Goal: Transaction & Acquisition: Purchase product/service

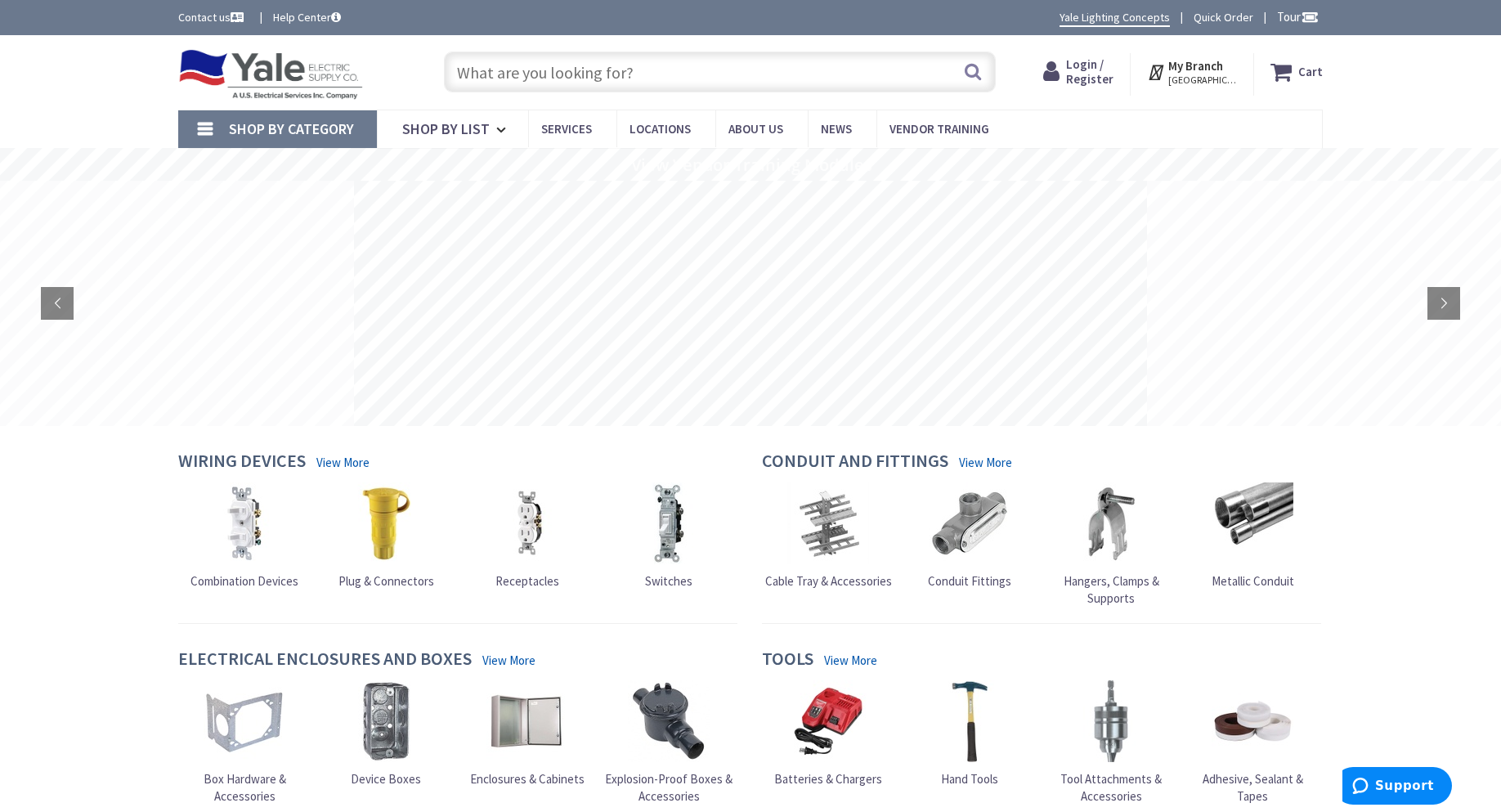
click at [1085, 76] on span "Login / Register" at bounding box center [1089, 72] width 47 height 30
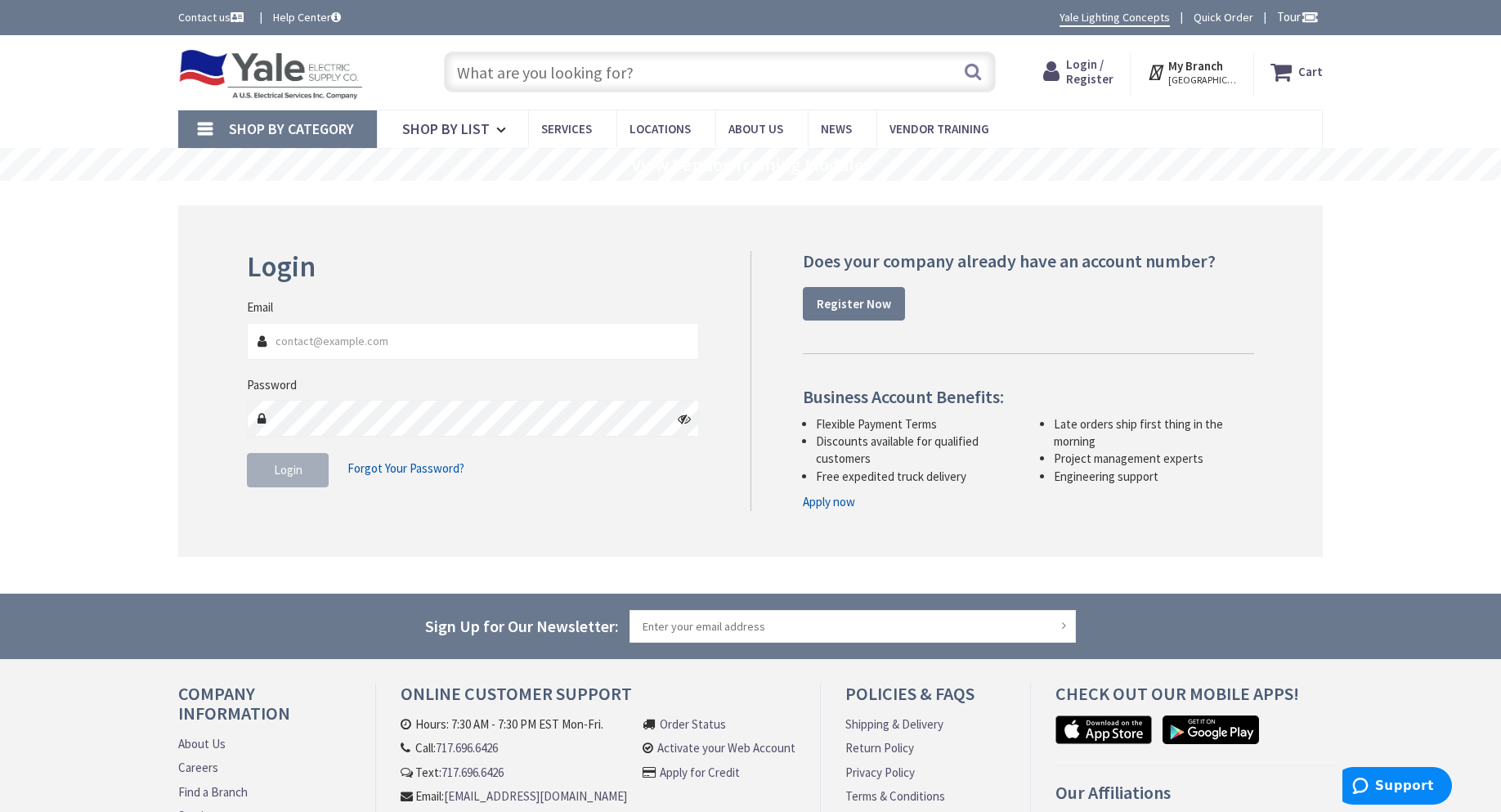
type input "[EMAIL_ADDRESS][DOMAIN_NAME]"
click at [289, 466] on span "Login" at bounding box center [288, 469] width 28 height 15
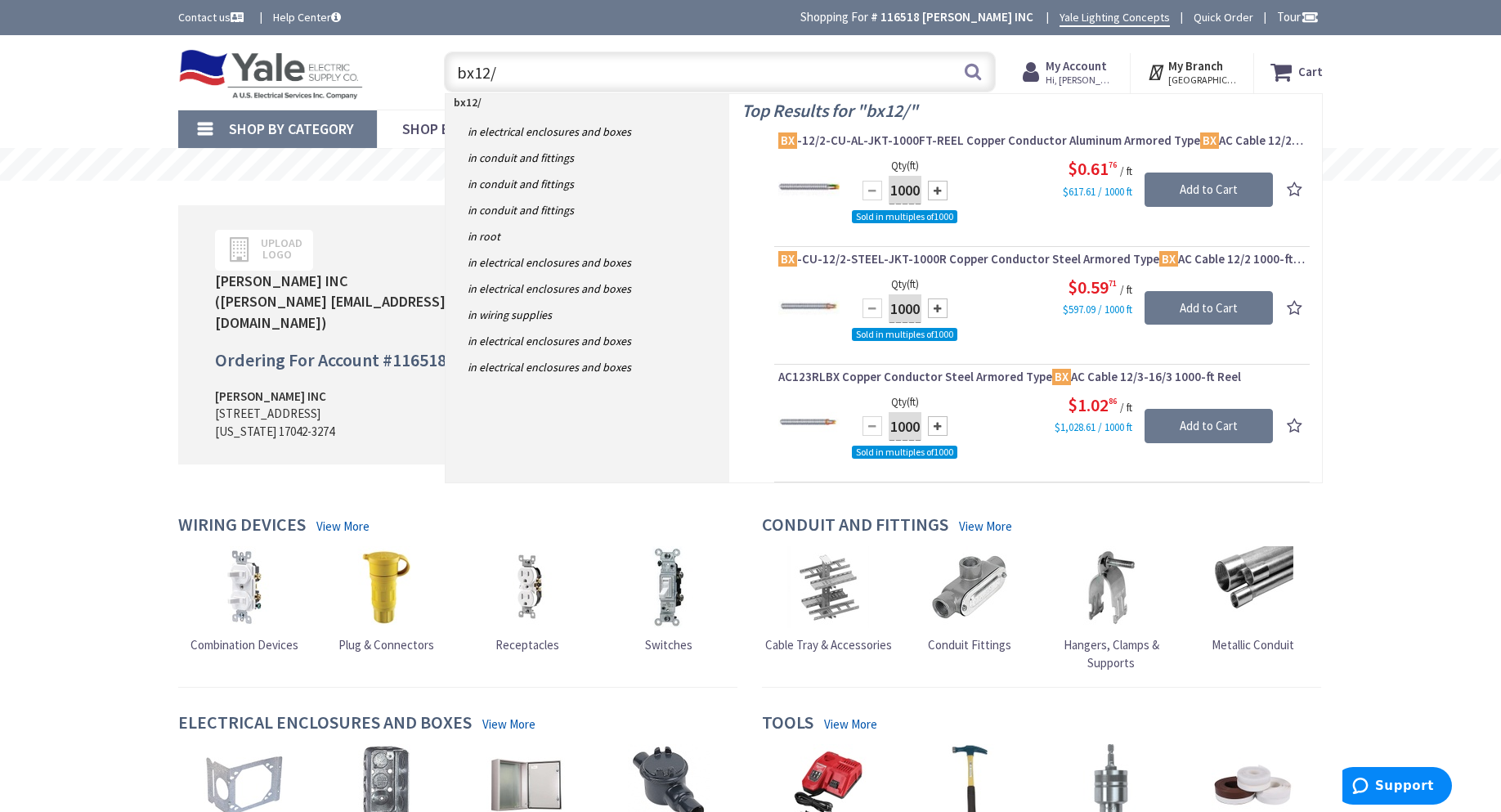
type input "bx12/2"
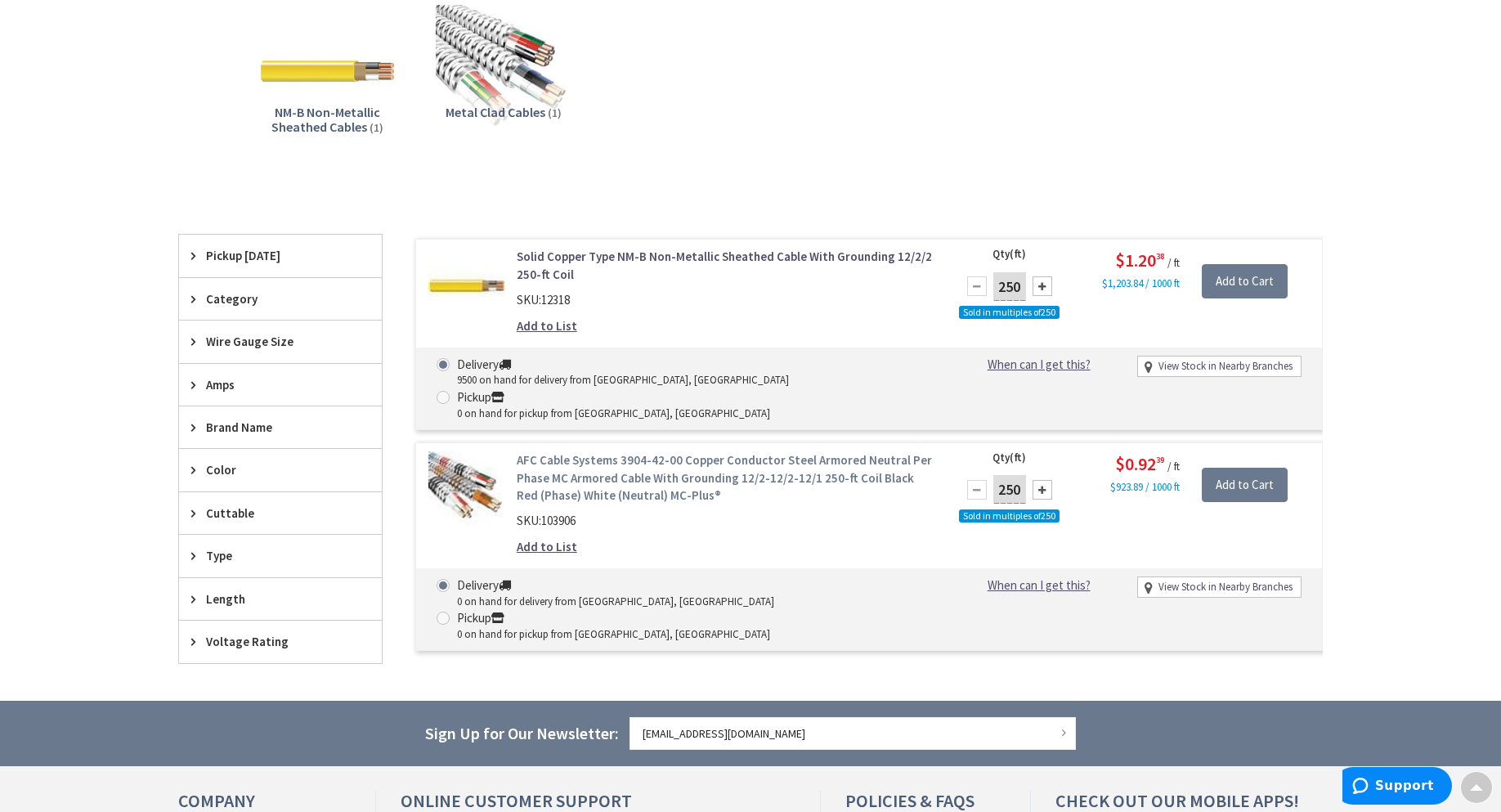
scroll to position [163, 0]
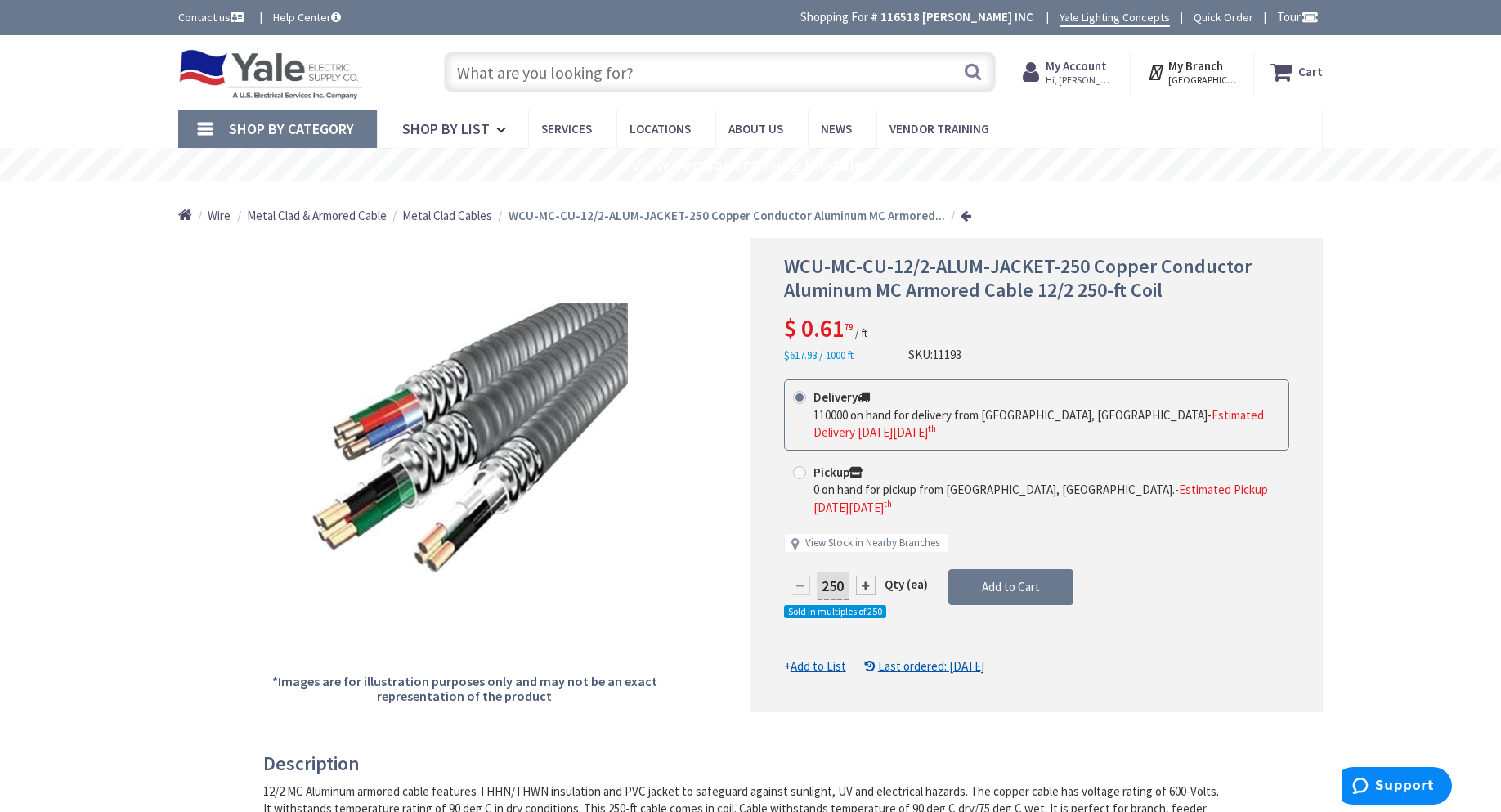
click at [865, 575] on div at bounding box center [865, 585] width 20 height 20
click at [1031, 579] on span "Add to Cart" at bounding box center [1010, 586] width 58 height 15
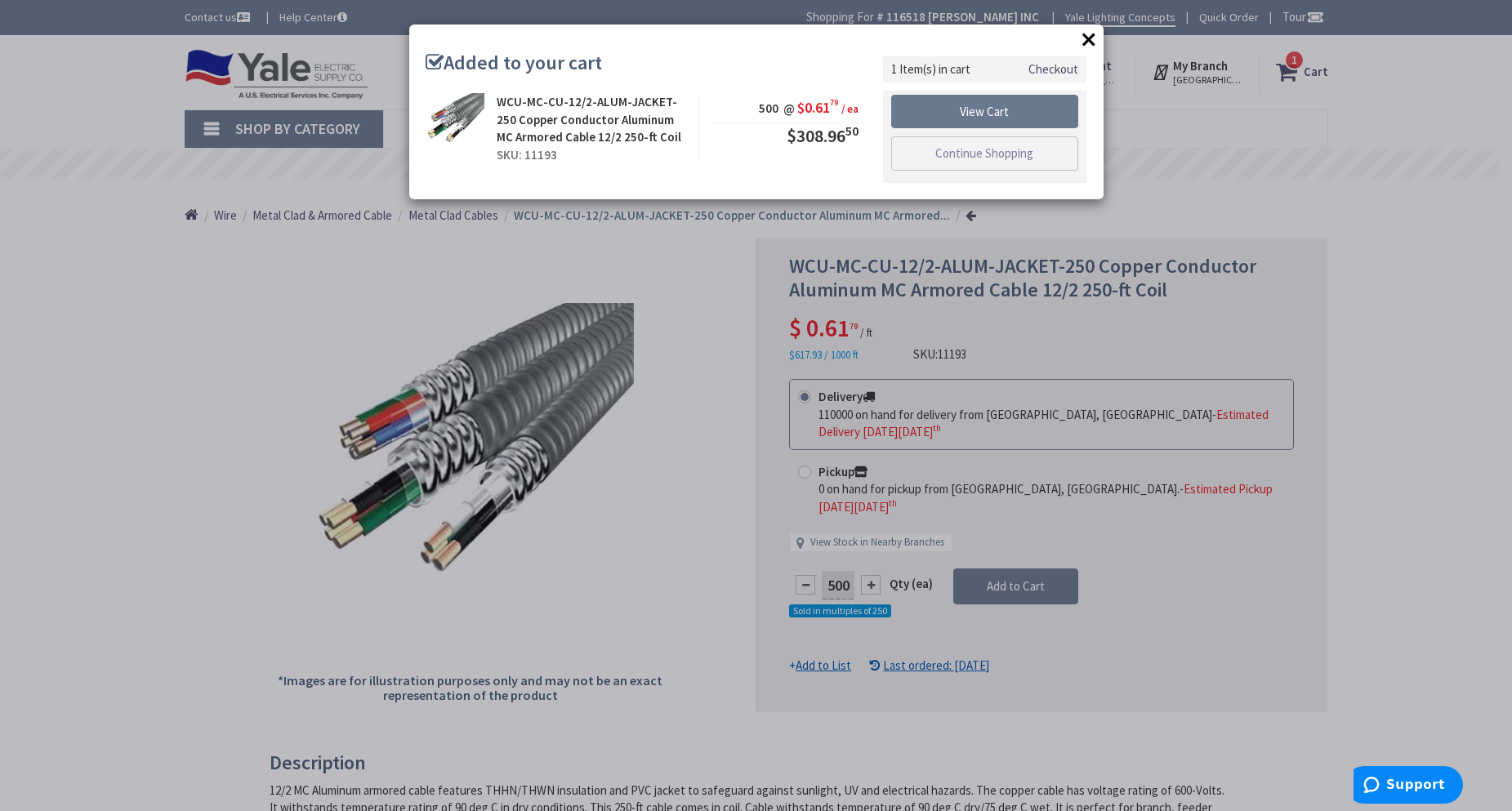
click at [1088, 39] on button "×" at bounding box center [1089, 39] width 25 height 25
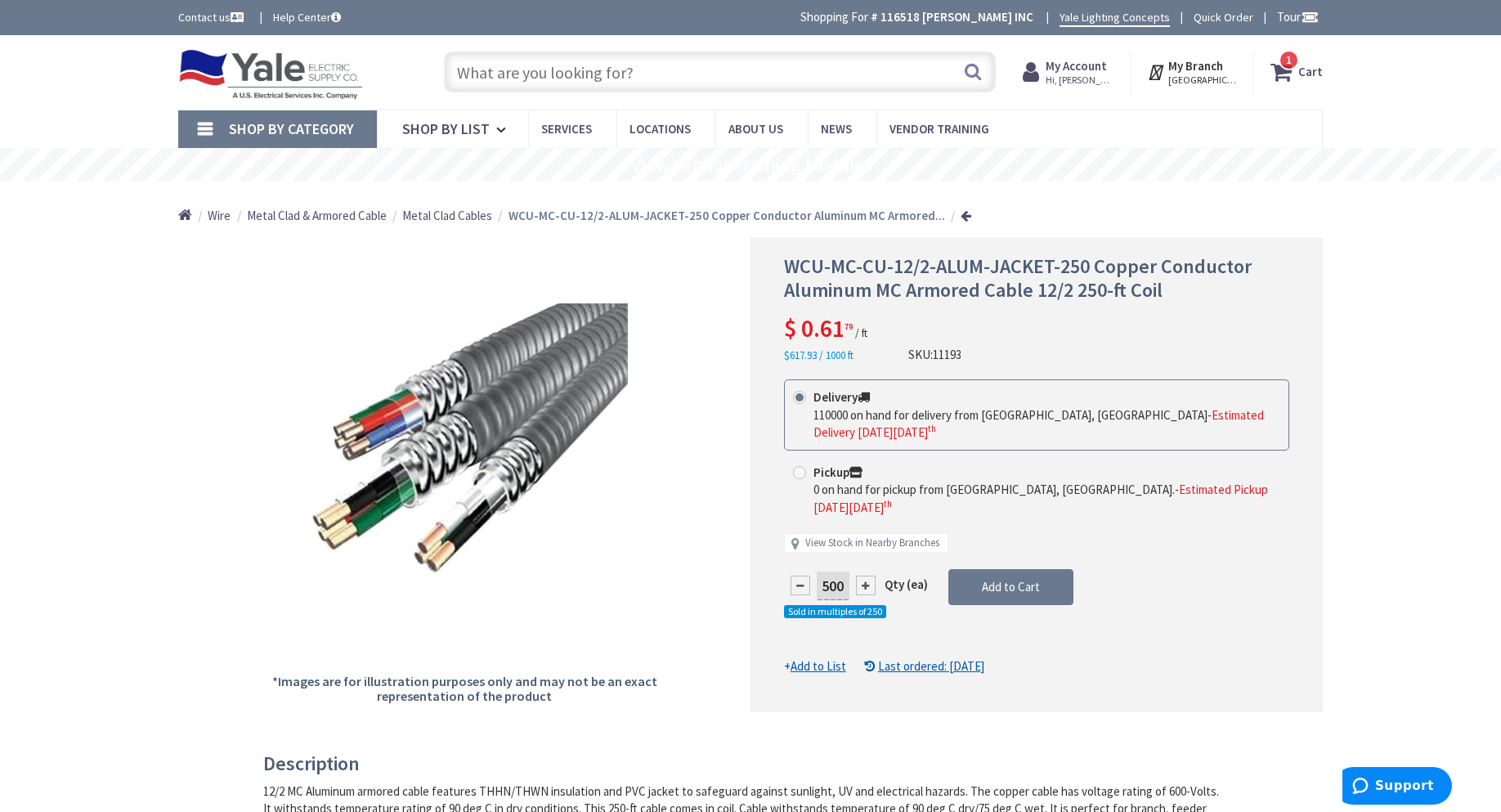
click at [805, 575] on div at bounding box center [801, 585] width 20 height 20
type input "250"
click at [805, 570] on div at bounding box center [1036, 474] width 571 height 471
click at [803, 575] on div at bounding box center [801, 585] width 20 height 20
click at [636, 72] on input "text" at bounding box center [720, 72] width 552 height 41
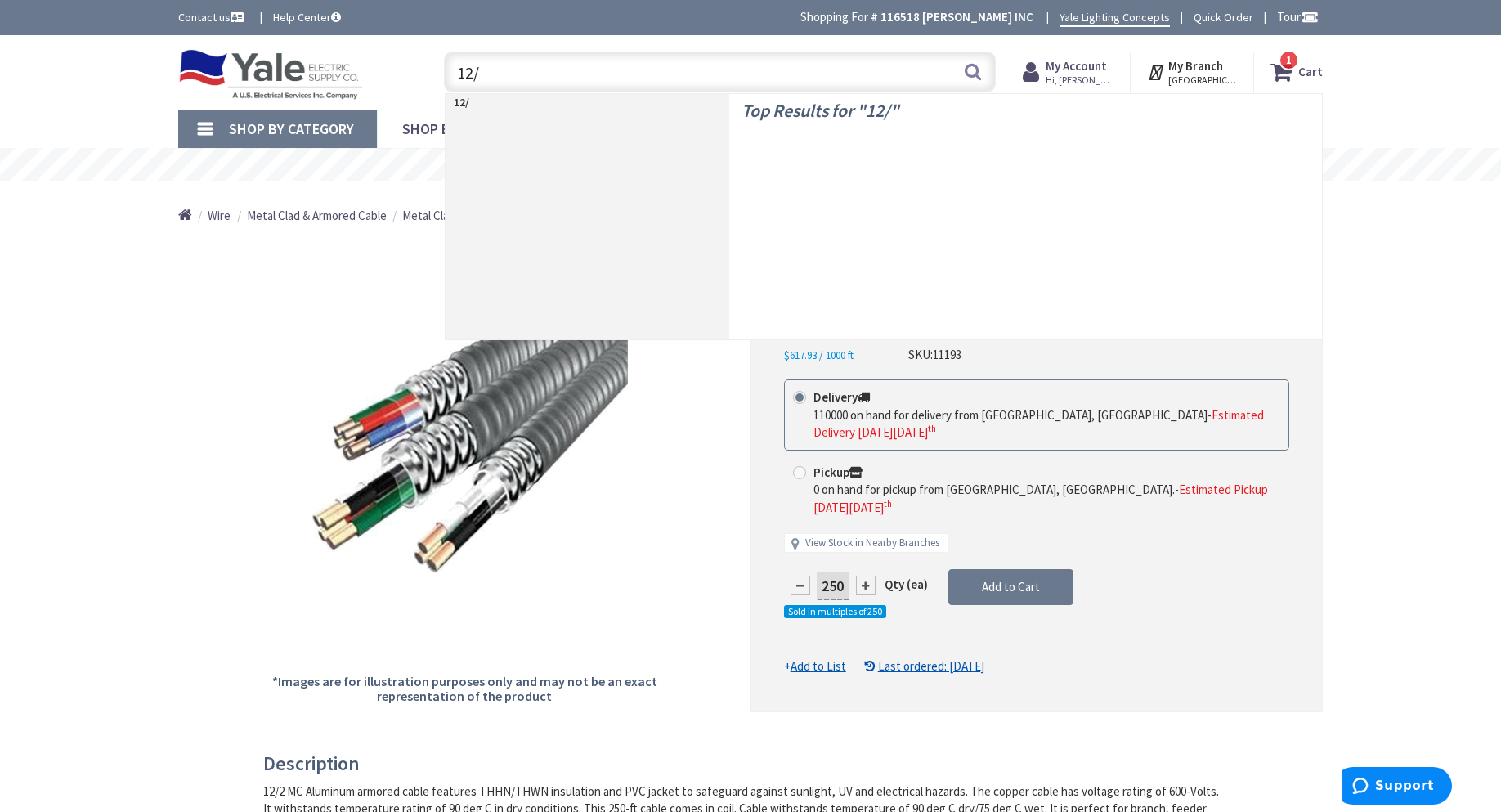
type input "12/2"
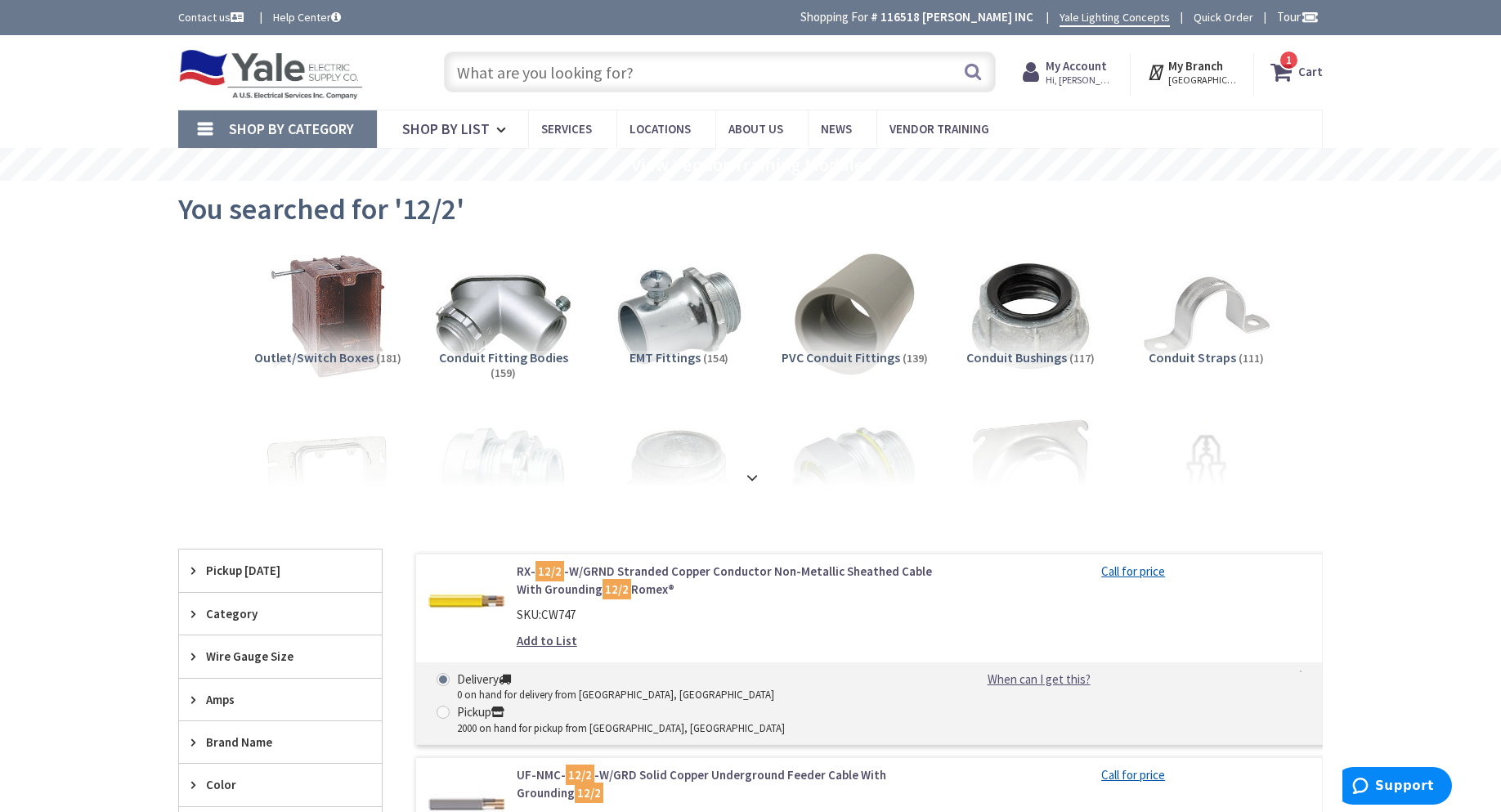
click at [667, 67] on input "text" at bounding box center [720, 72] width 552 height 41
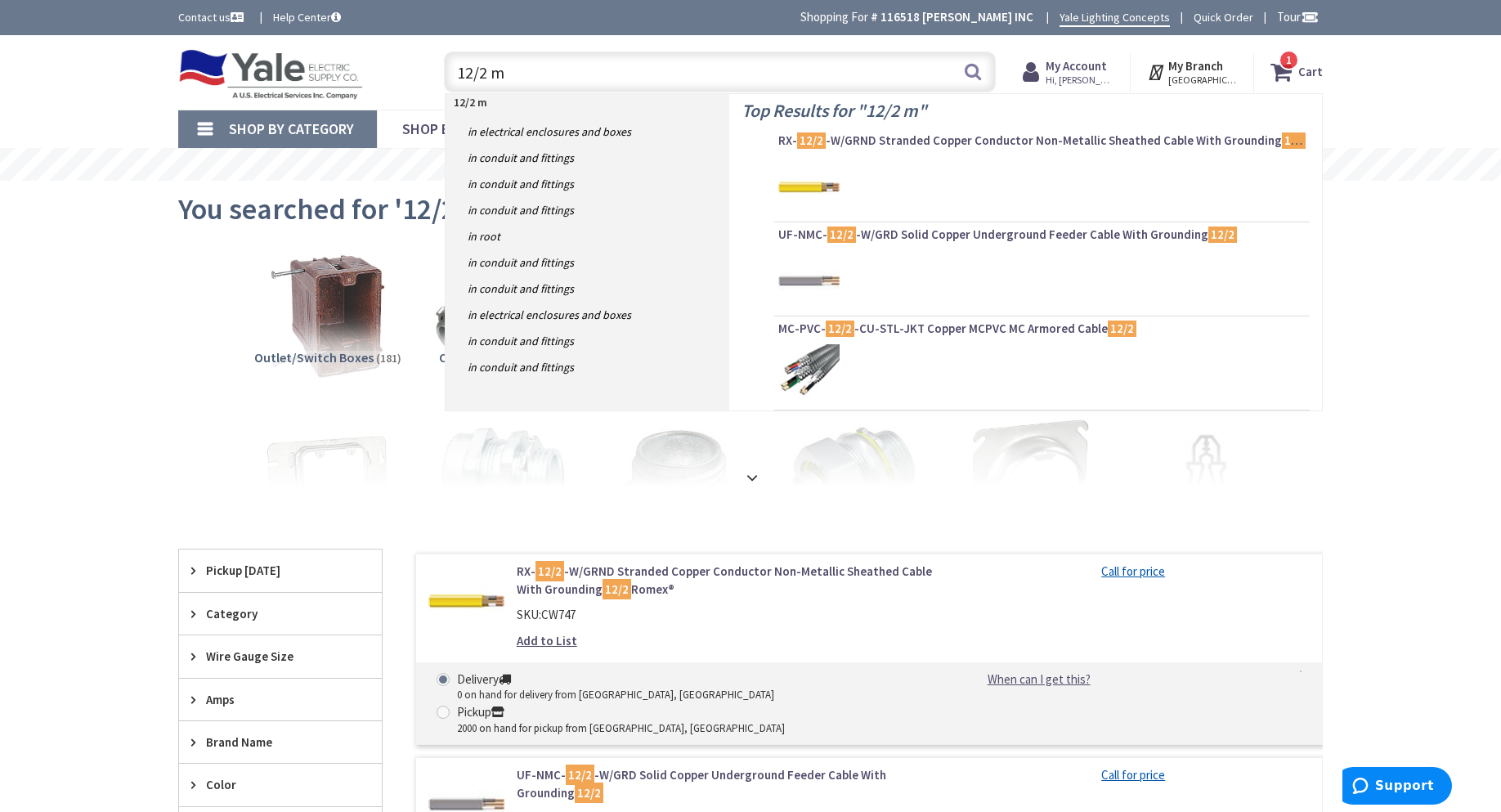
type input "12/2 mc"
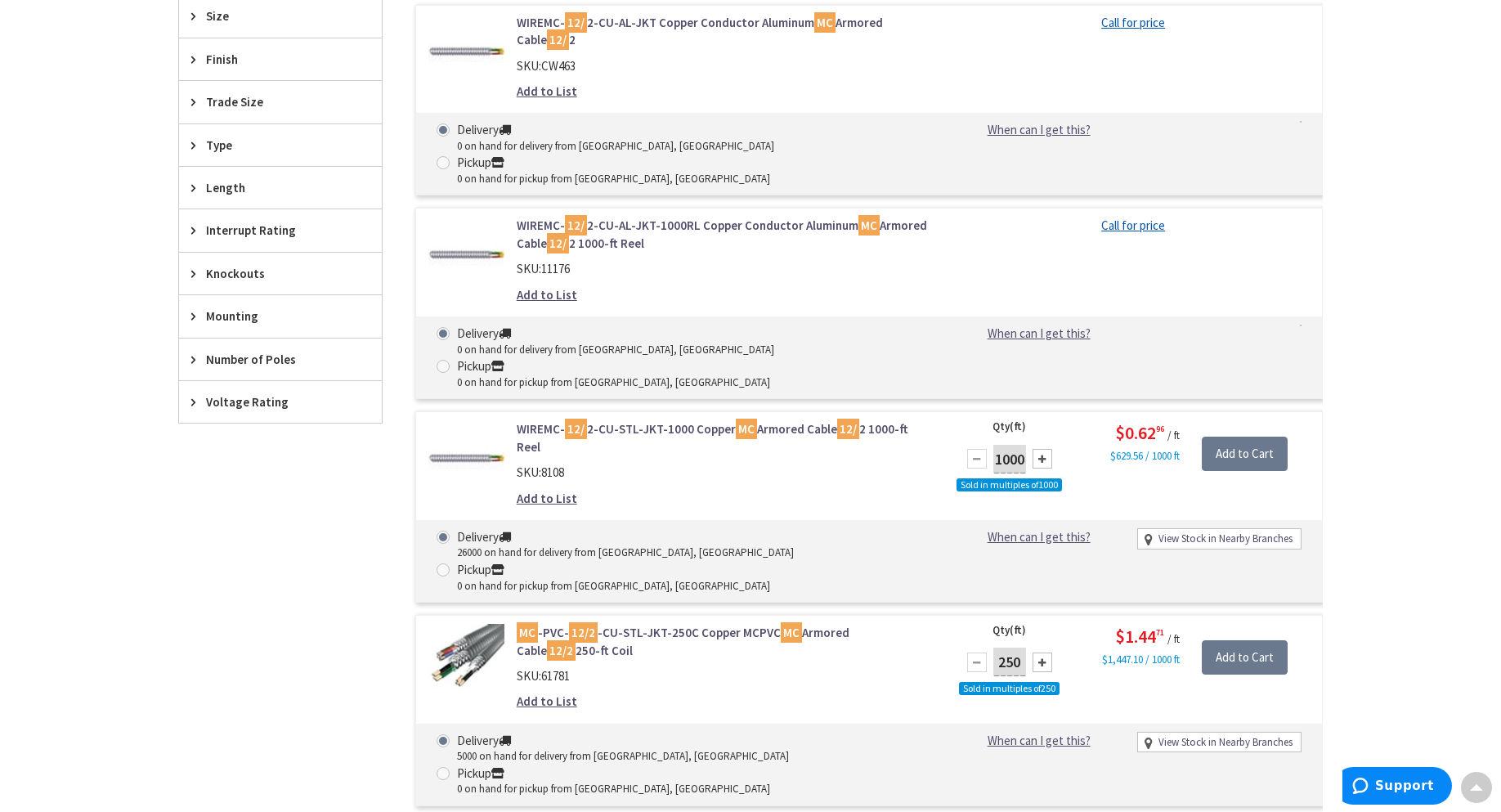
scroll to position [1062, 0]
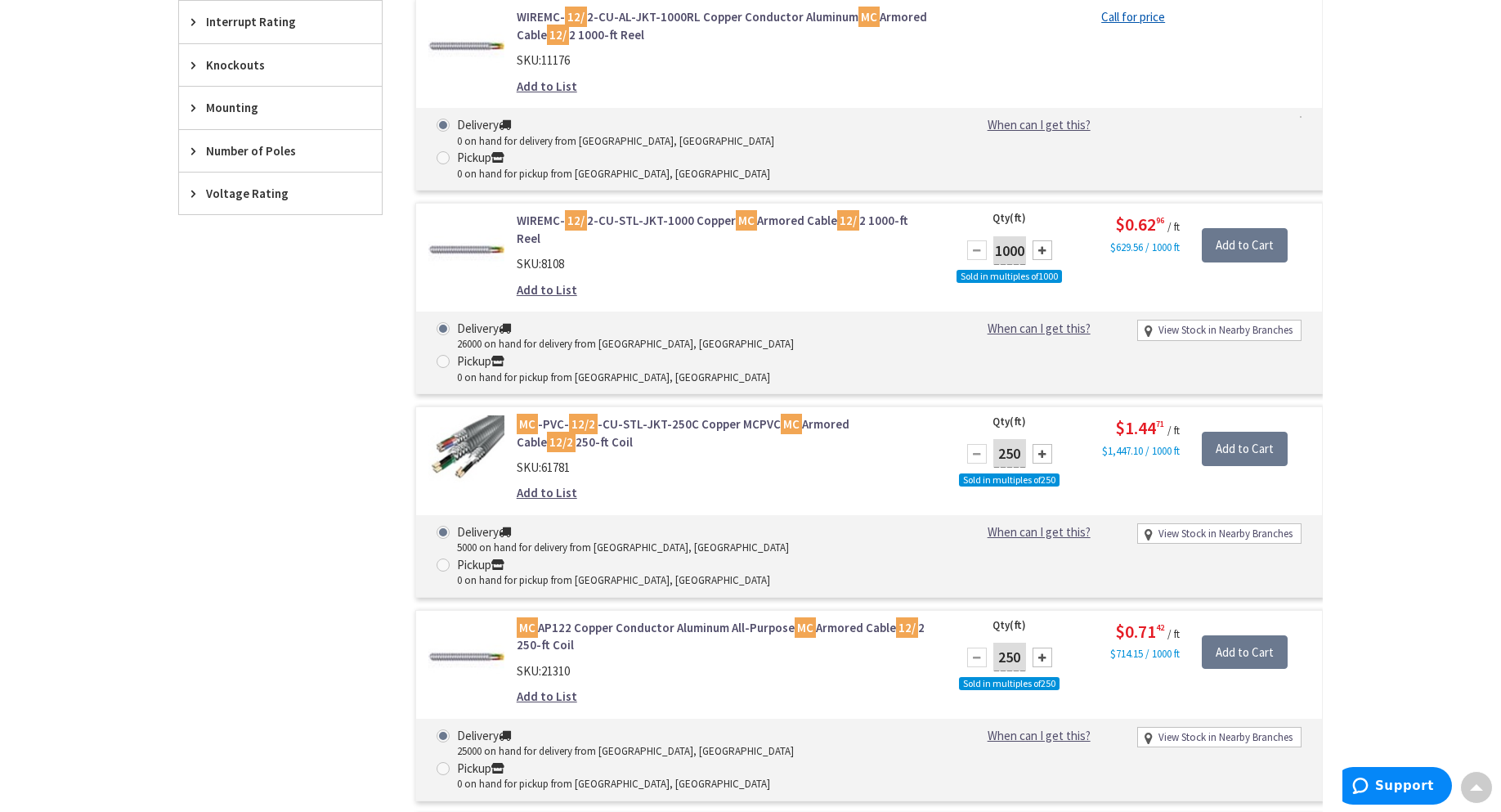
click at [689, 619] on link "MC AP122 Copper Conductor Aluminum All-Purpose MC Armored Cable 12/ 2 250-ft Co…" at bounding box center [724, 636] width 416 height 35
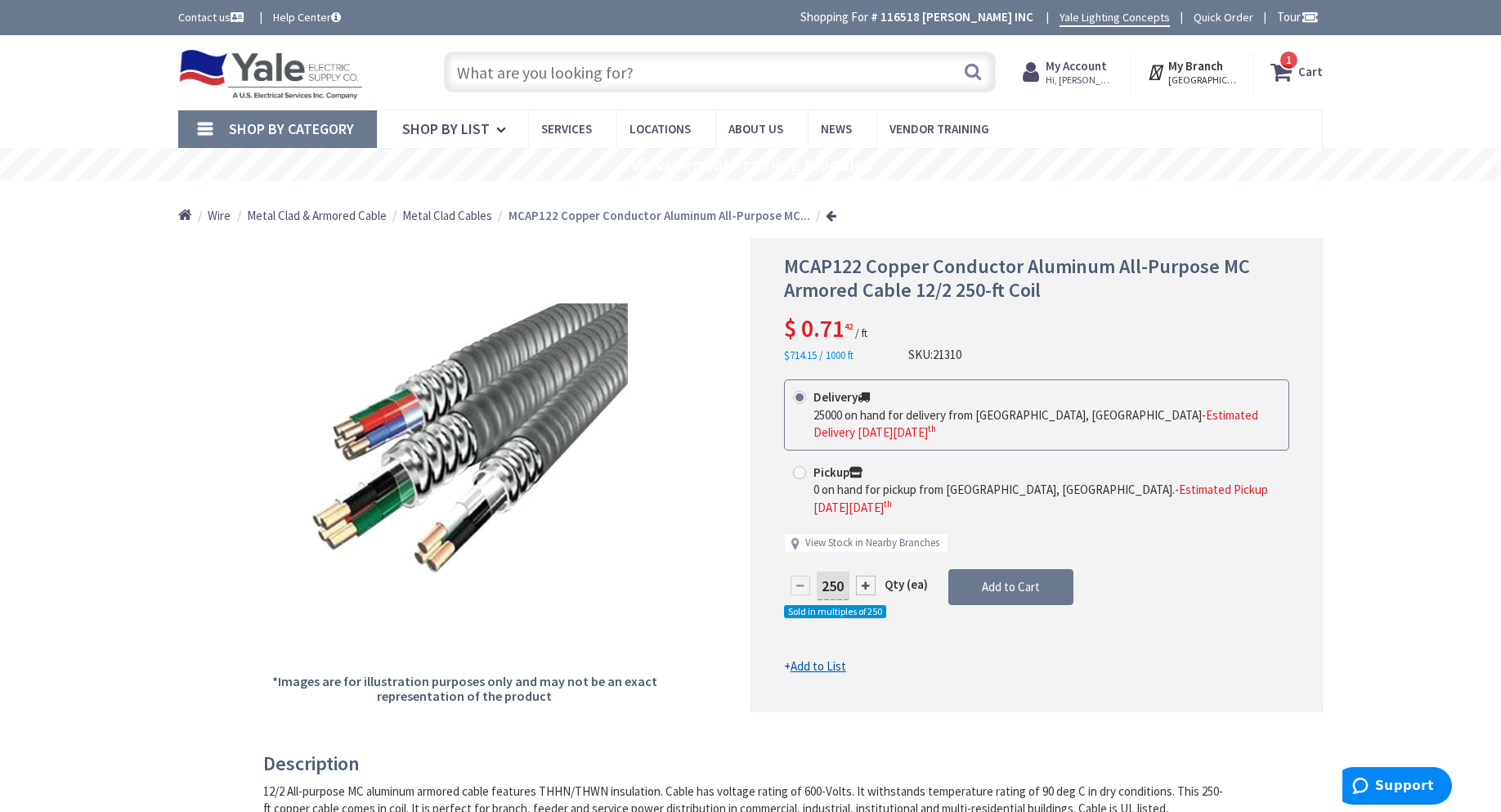
click at [869, 575] on div at bounding box center [865, 585] width 20 height 20
type input "500"
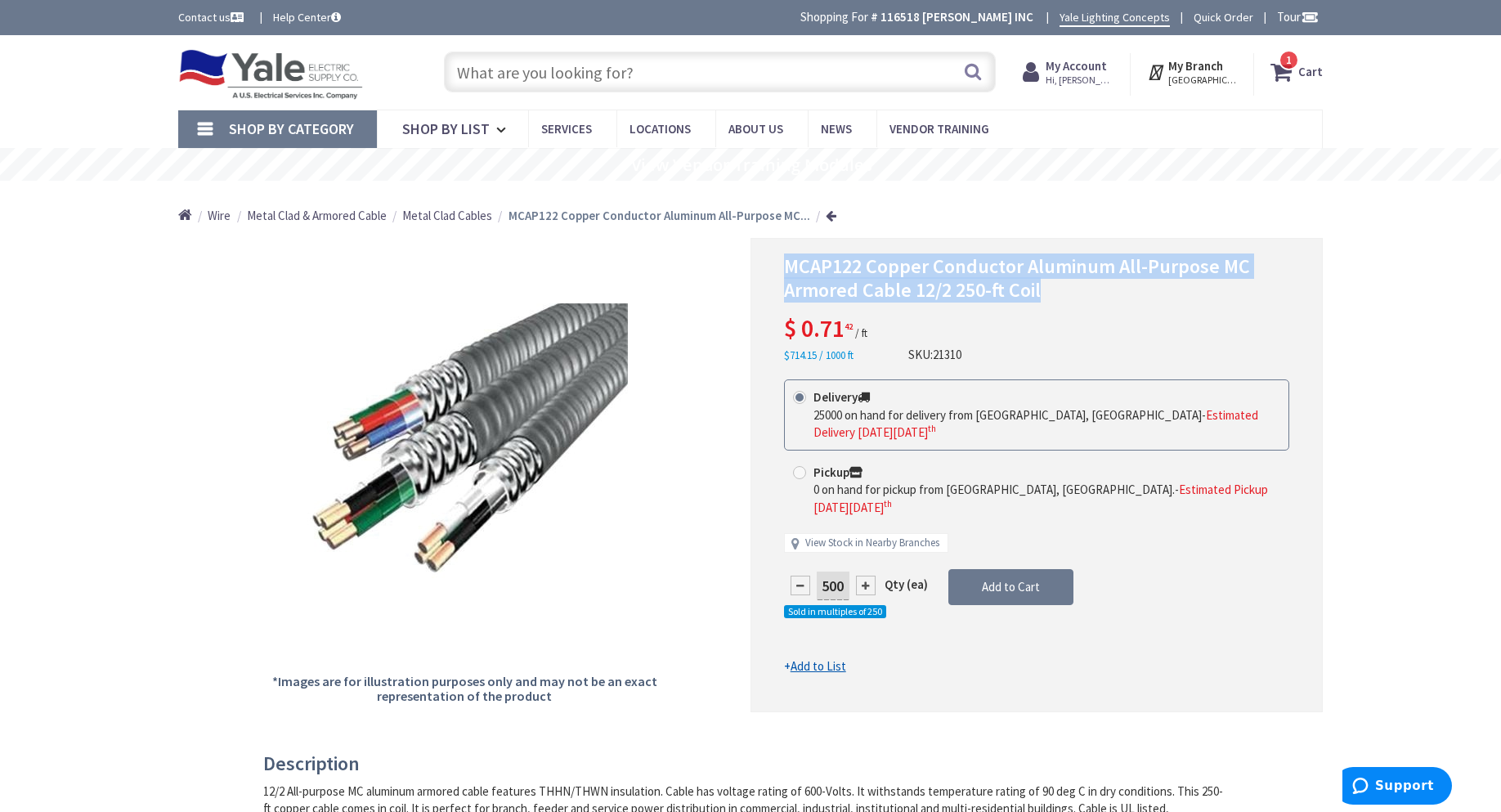
drag, startPoint x: 777, startPoint y: 261, endPoint x: 1053, endPoint y: 284, distance: 277.0
click at [1053, 284] on div "MCAP122 Copper Conductor Aluminum All-Purpose MC Armored Cable 12/2 250-ft Coil…" at bounding box center [1036, 474] width 573 height 473
copy span "MCAP122 Copper Conductor Aluminum All-Purpose MC Armored Cable 12/2 250-ft Coil"
click at [1011, 579] on span "Add to Cart" at bounding box center [1010, 586] width 58 height 15
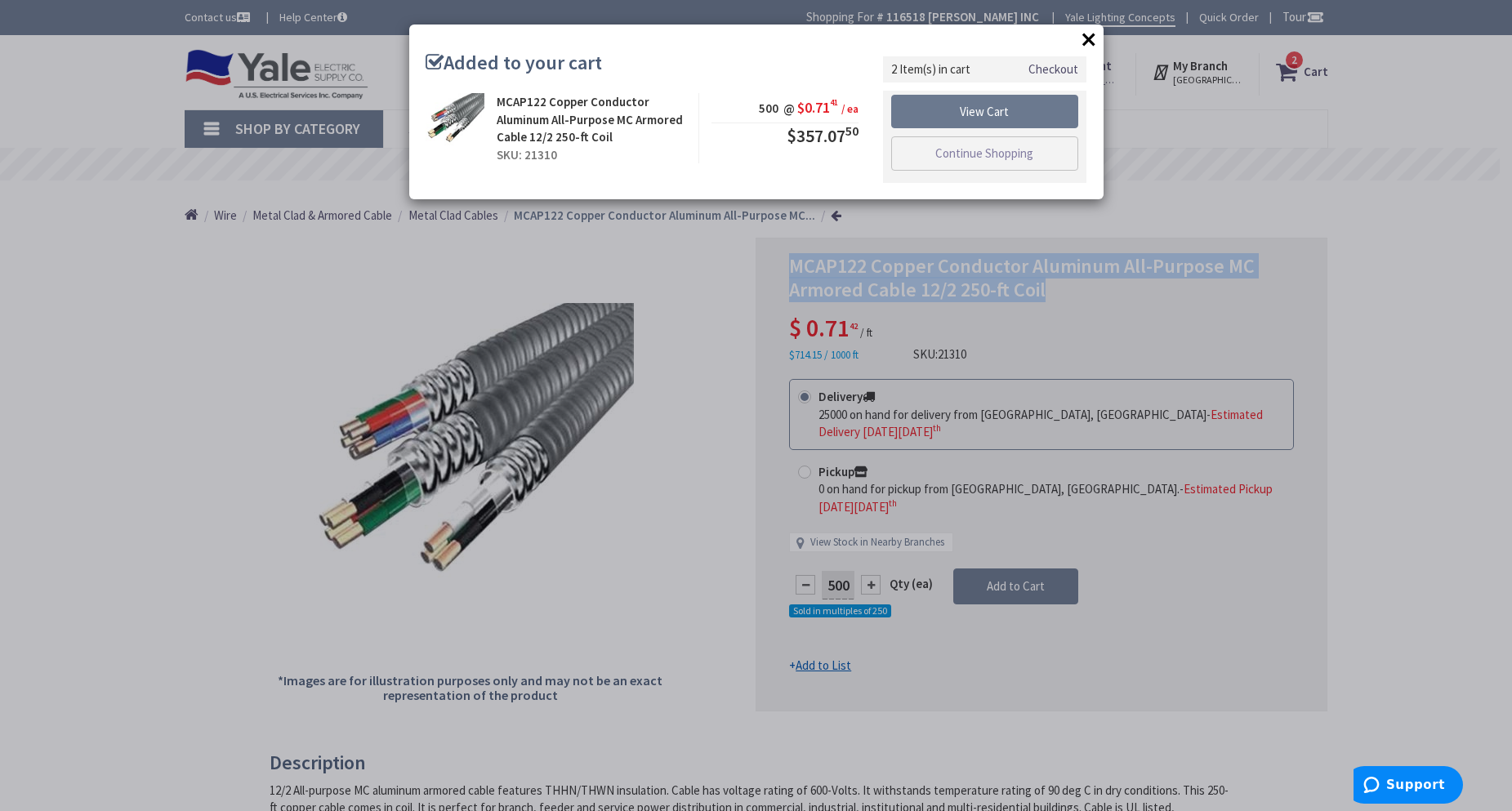
click at [1084, 38] on button "×" at bounding box center [1089, 39] width 25 height 25
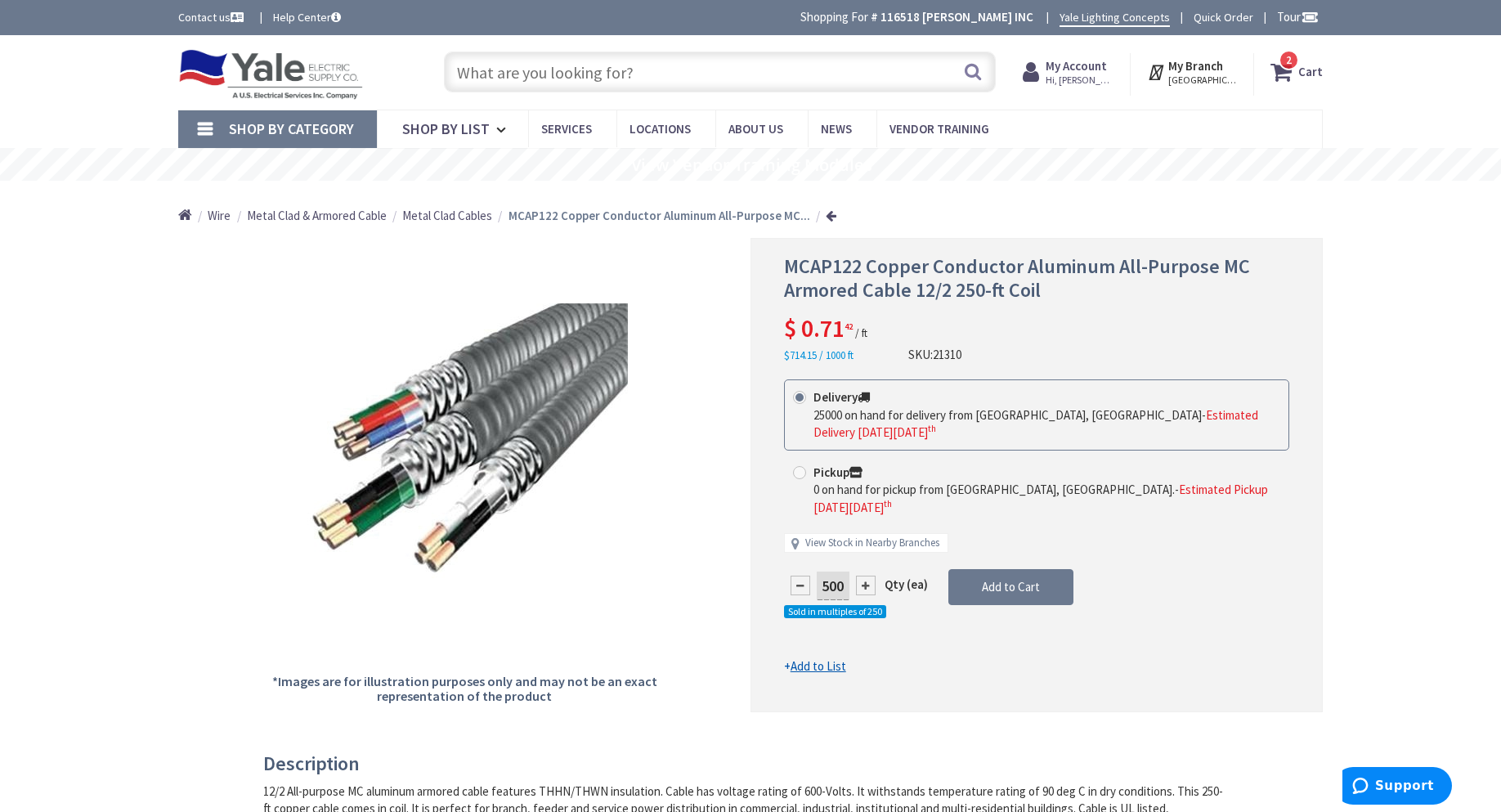
click at [624, 74] on input "text" at bounding box center [720, 72] width 552 height 41
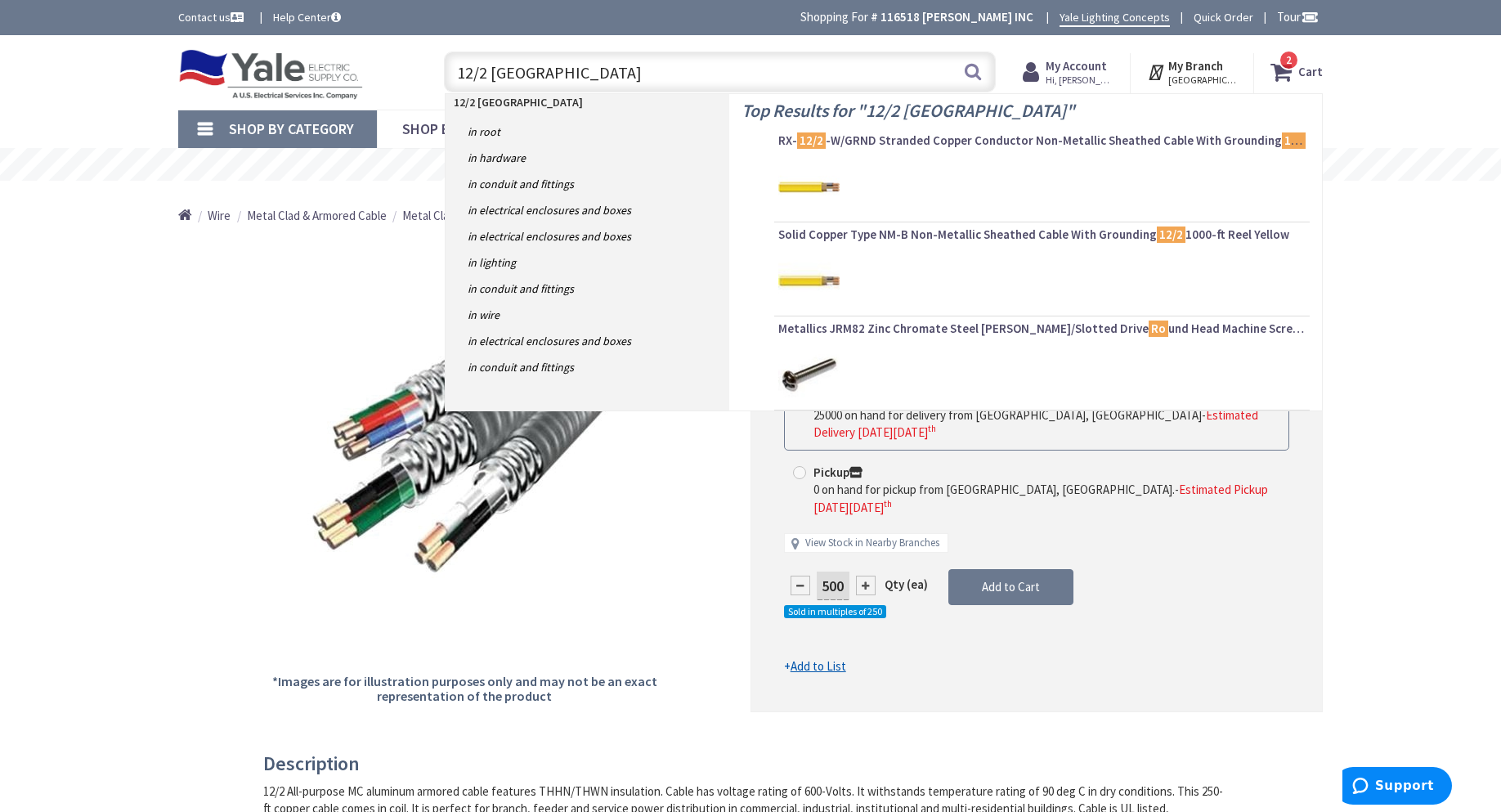
type input "12/2 romex"
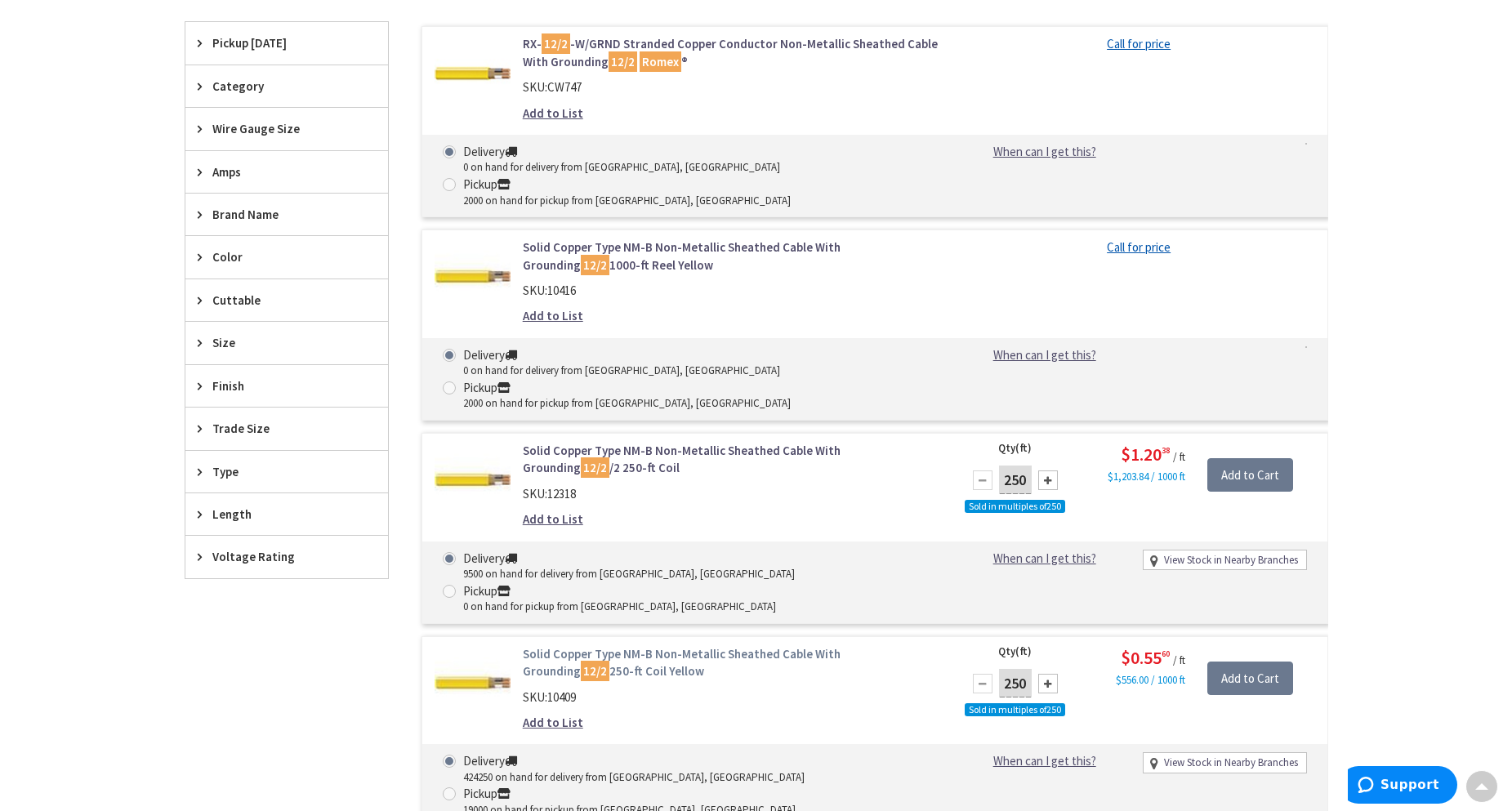
scroll to position [653, 0]
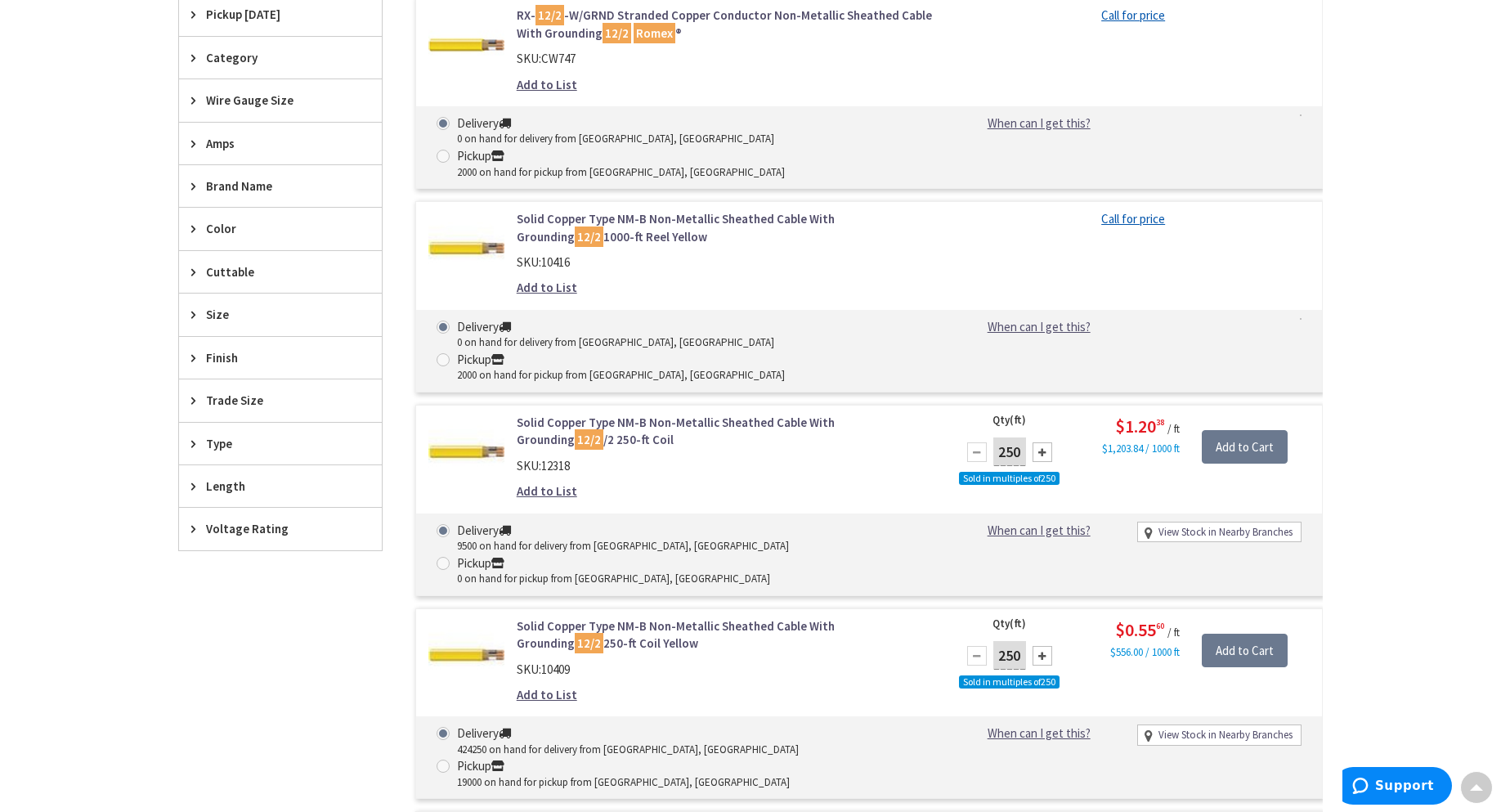
click at [1039, 646] on div at bounding box center [1042, 656] width 20 height 20
type input "500"
click at [1224, 634] on input "Add to Cart" at bounding box center [1244, 650] width 86 height 35
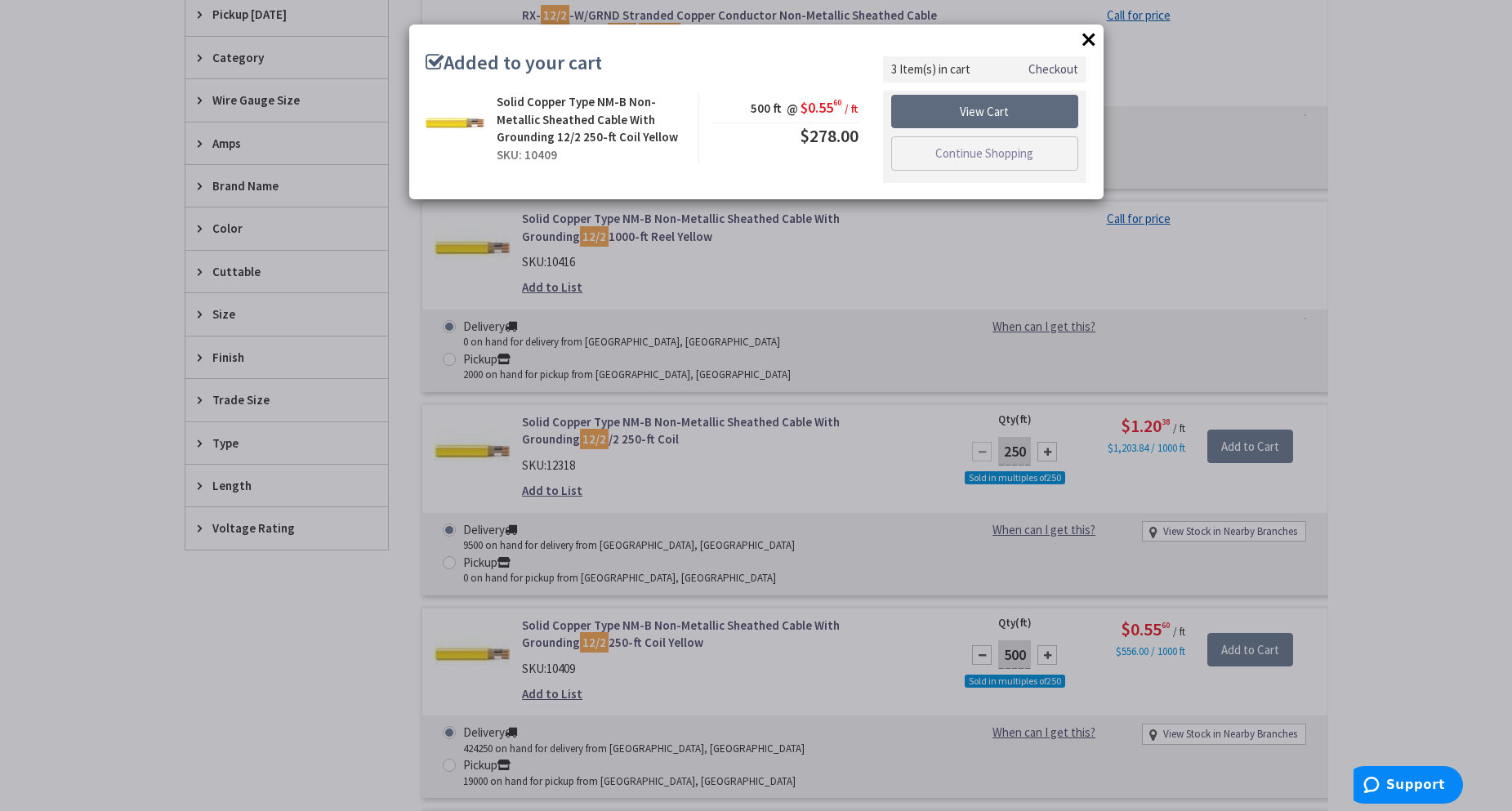
click at [991, 108] on link "View Cart" at bounding box center [985, 112] width 188 height 35
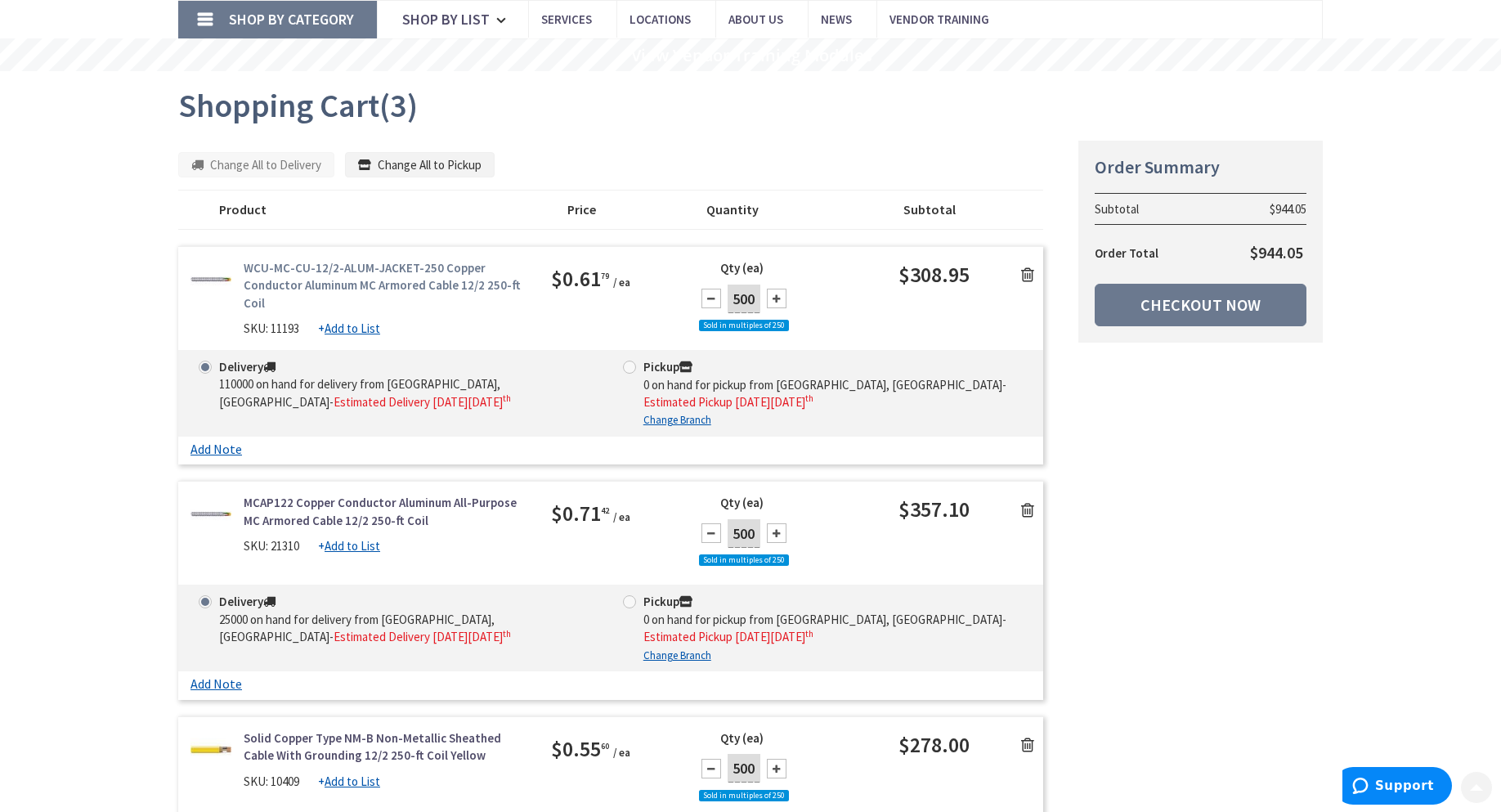
scroll to position [163, 0]
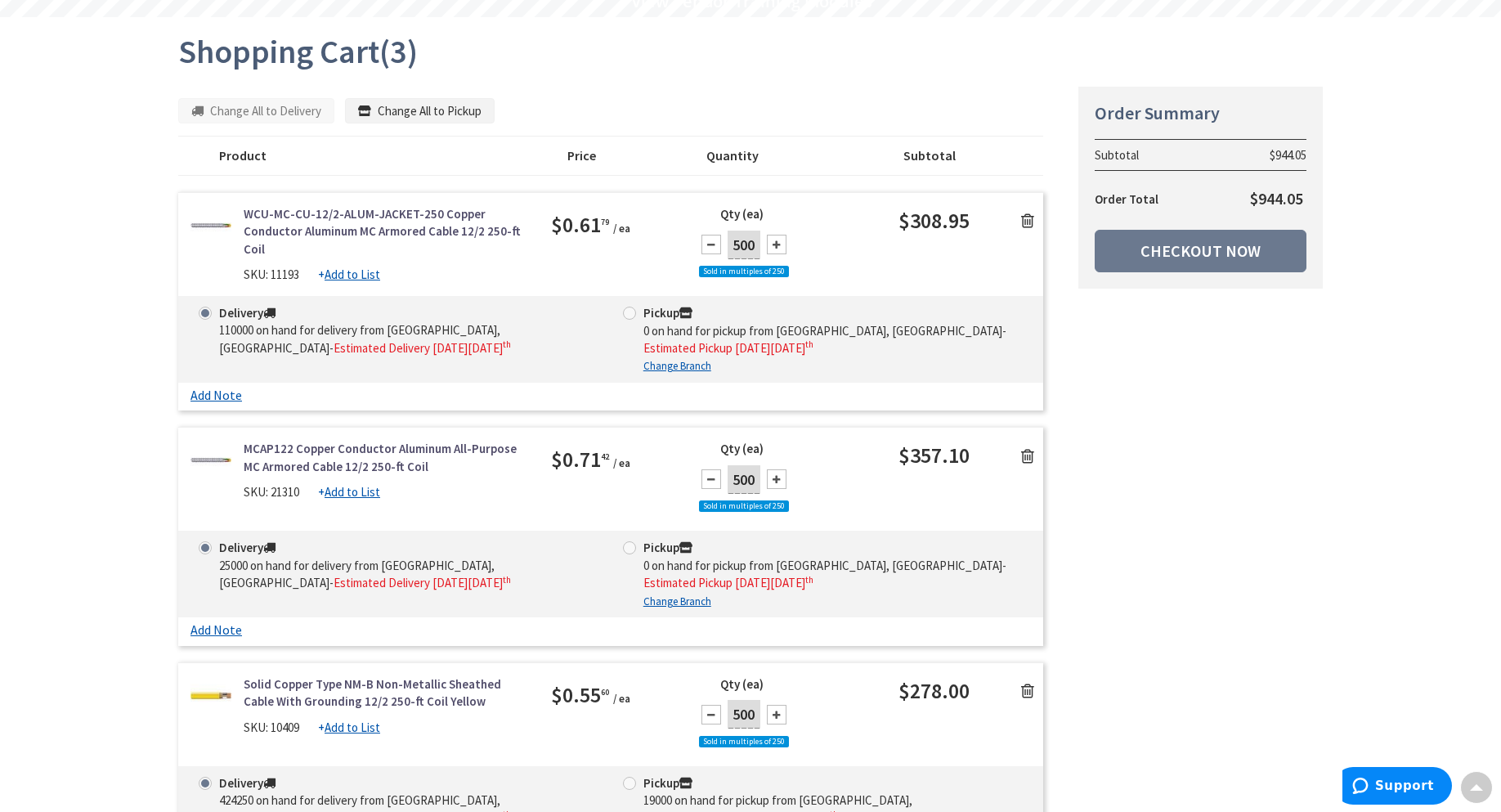
click at [709, 481] on div at bounding box center [711, 479] width 20 height 20
type input "250"
click at [1030, 454] on icon at bounding box center [1027, 456] width 13 height 16
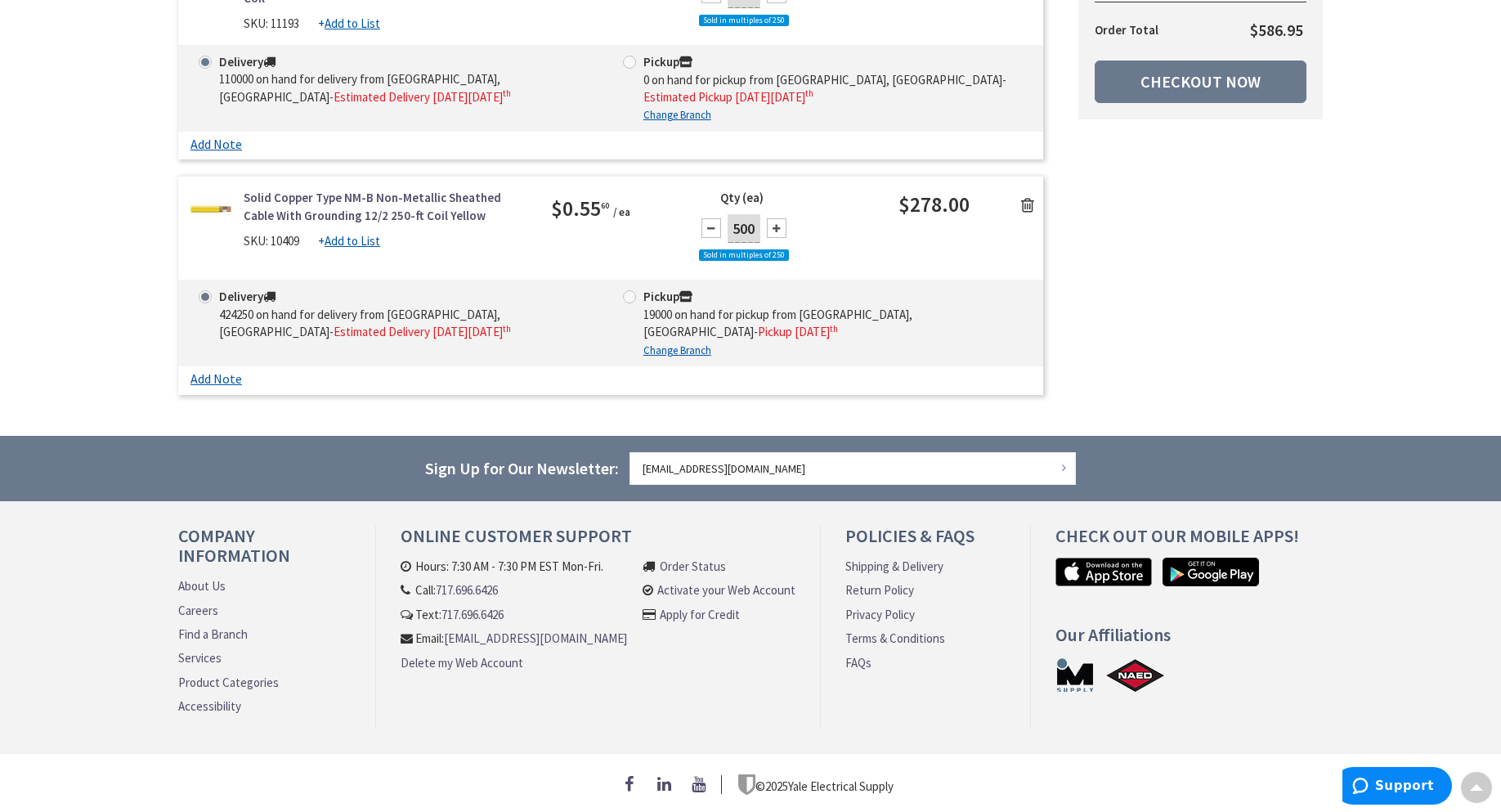
scroll to position [13, 0]
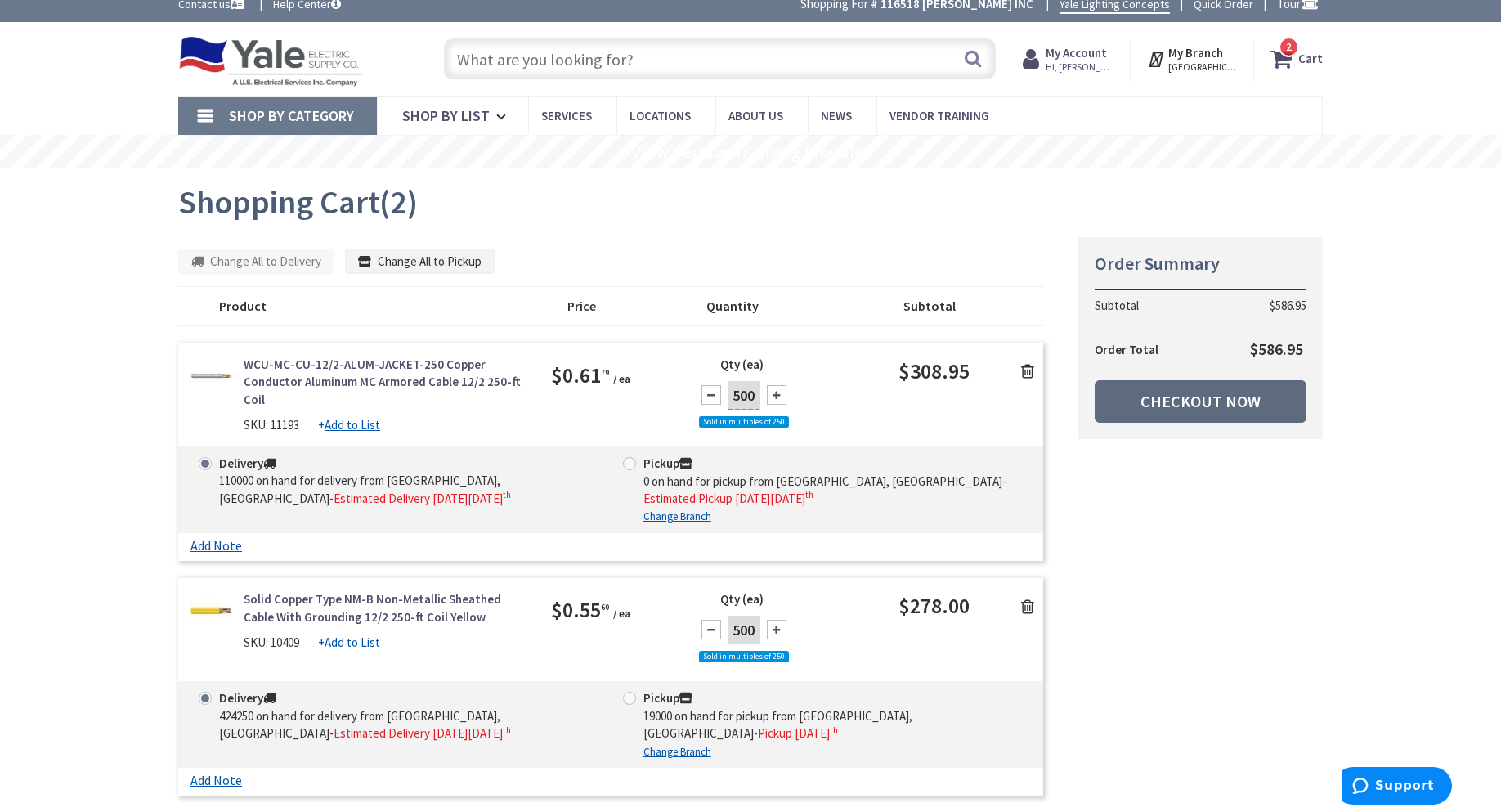
click at [1205, 397] on link "Checkout Now" at bounding box center [1200, 401] width 212 height 43
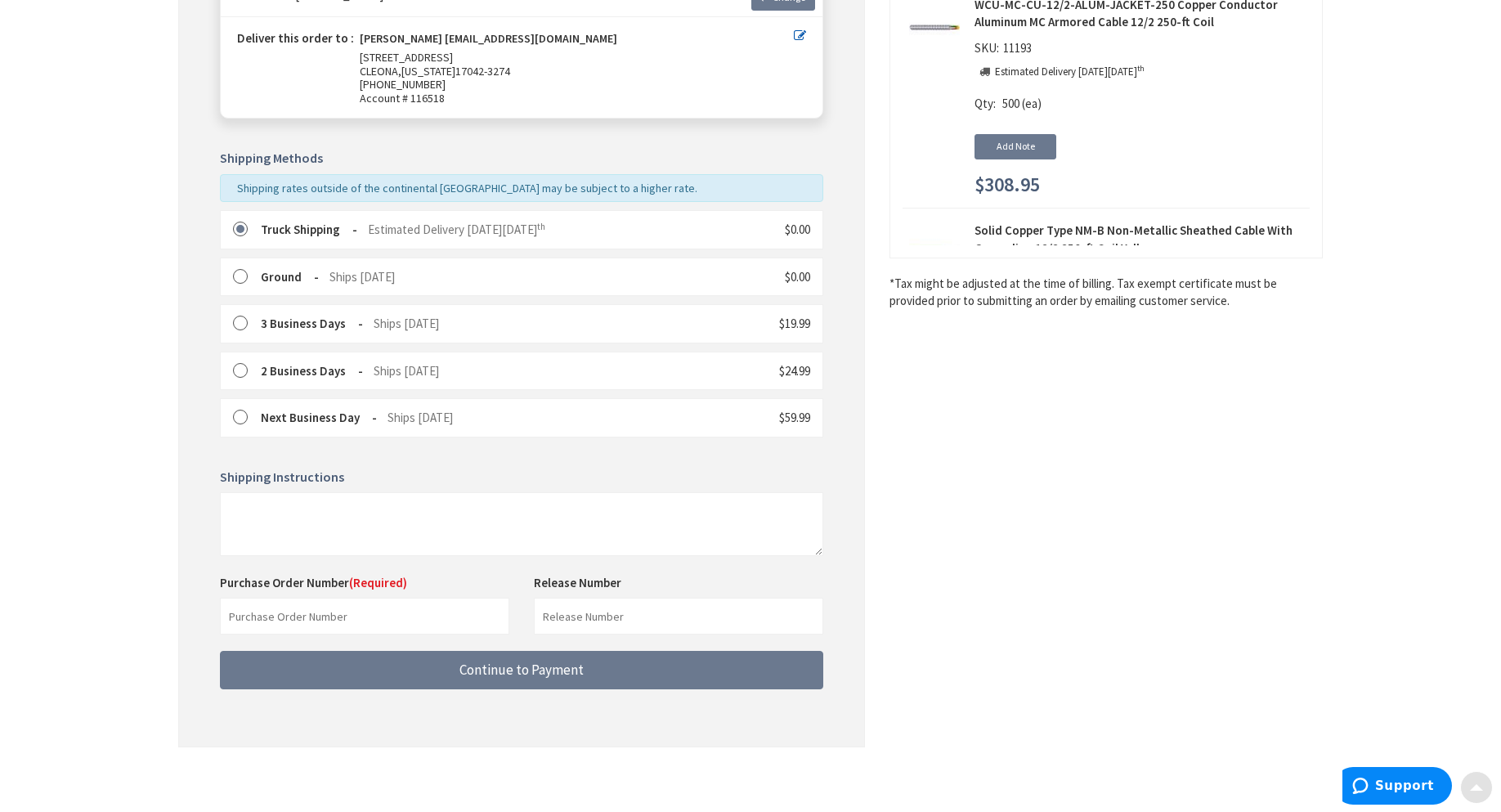
scroll to position [272, 0]
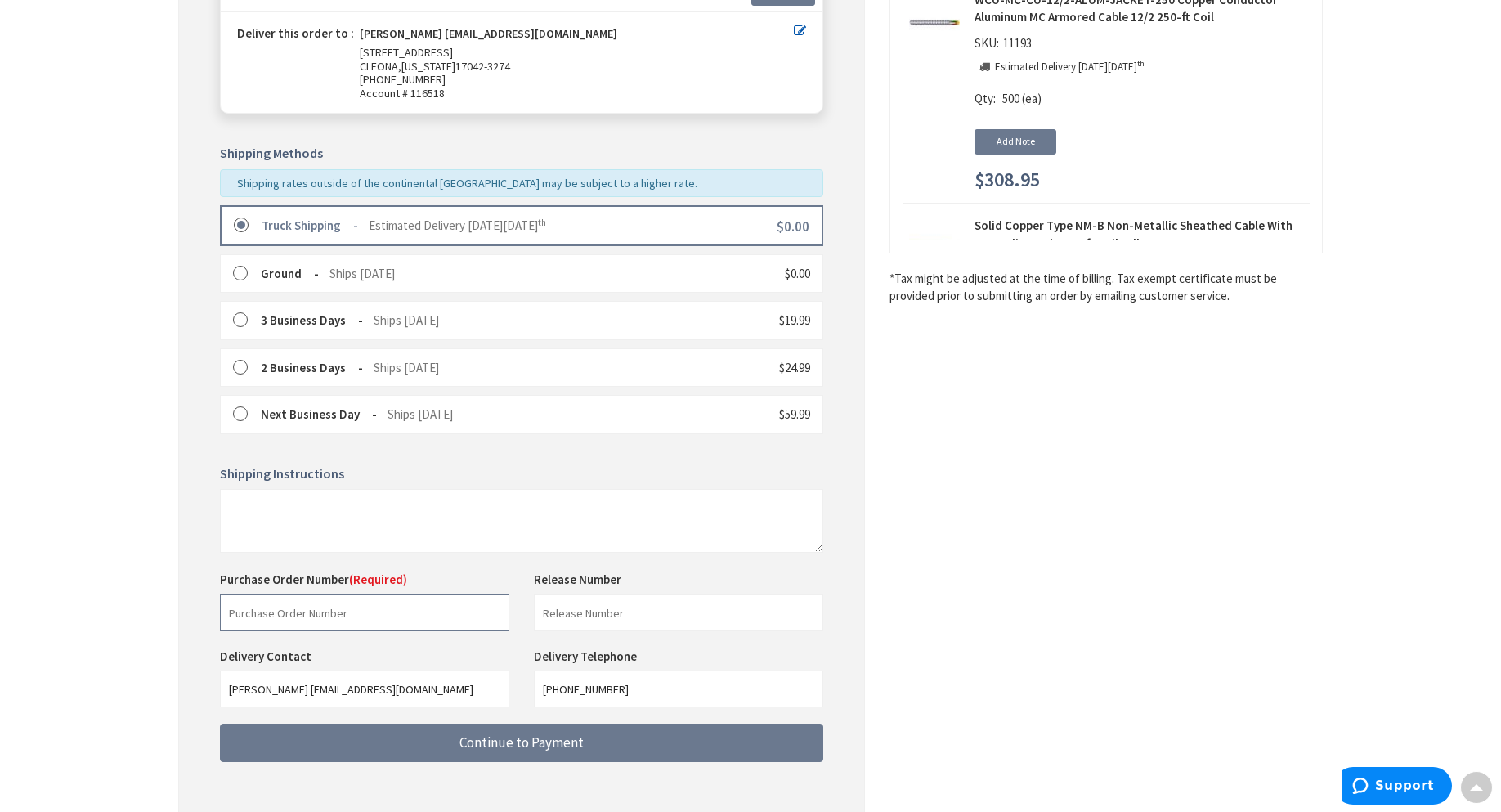
click at [249, 604] on input "text" at bounding box center [365, 612] width 289 height 36
paste input "68049"
type input "68049"
click at [560, 610] on input "text" at bounding box center [678, 612] width 289 height 36
paste input "68049"
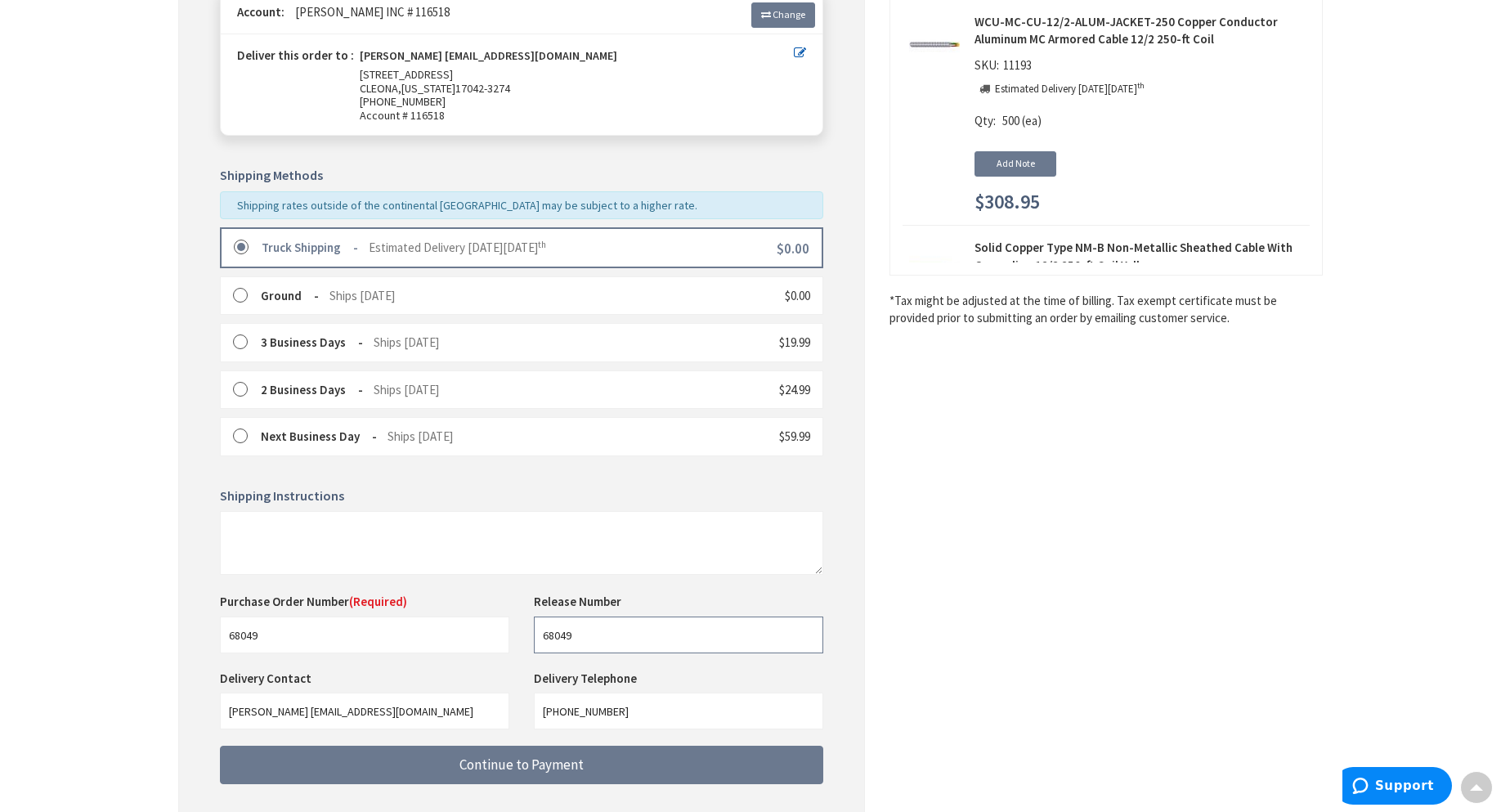
scroll to position [350, 0]
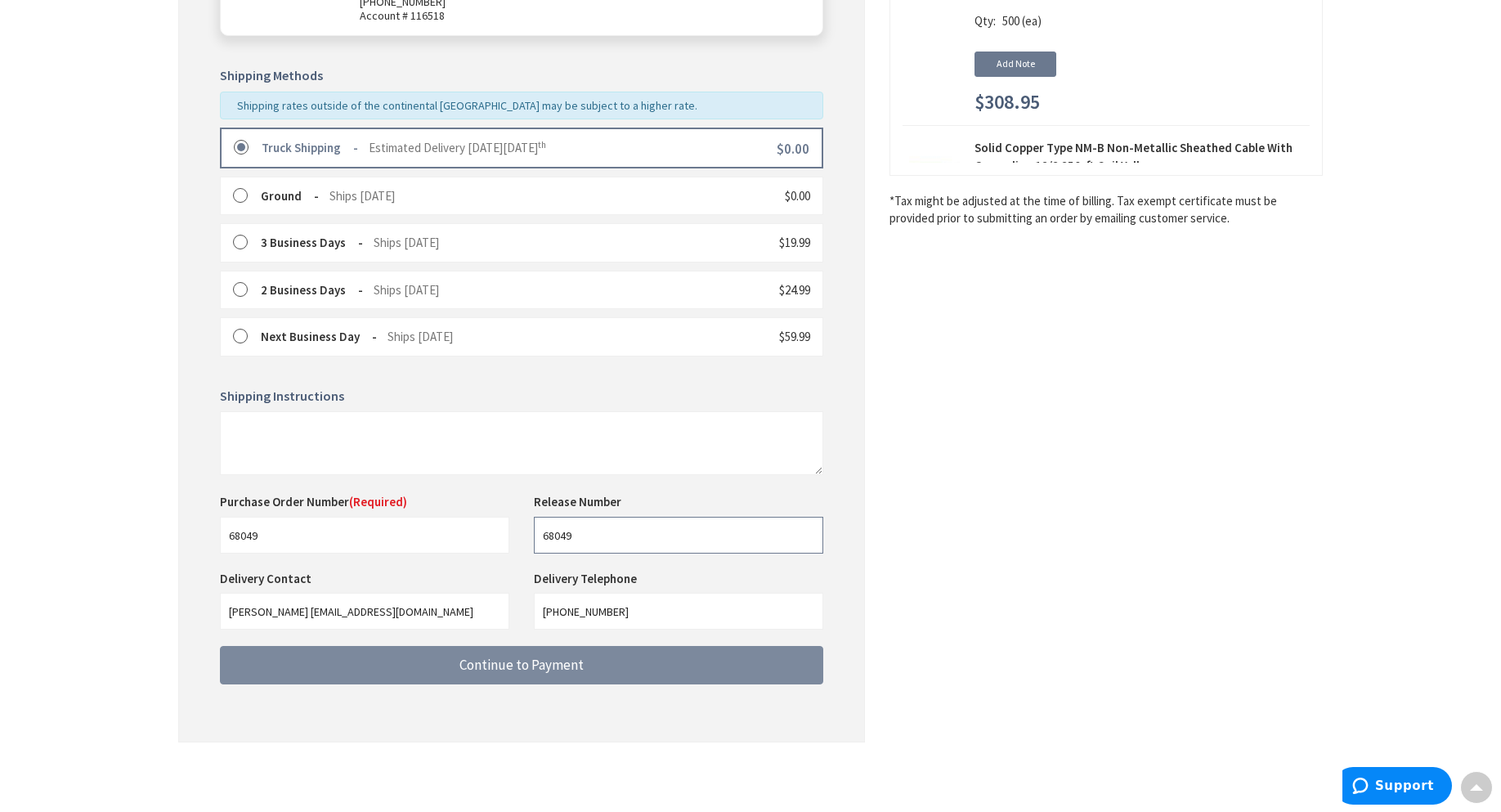
type input "68049"
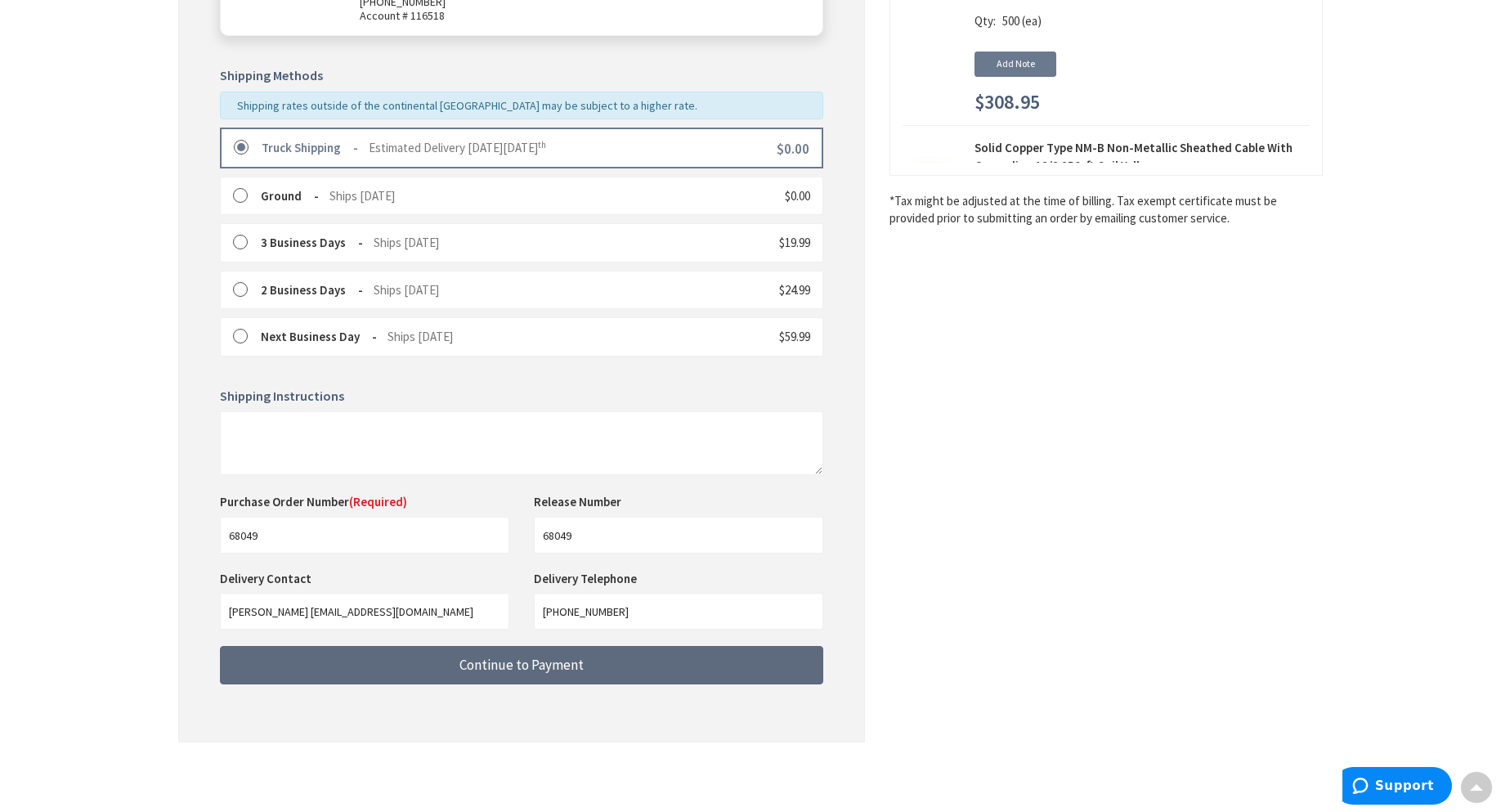
click at [597, 674] on button "Continue to Payment" at bounding box center [522, 665] width 604 height 38
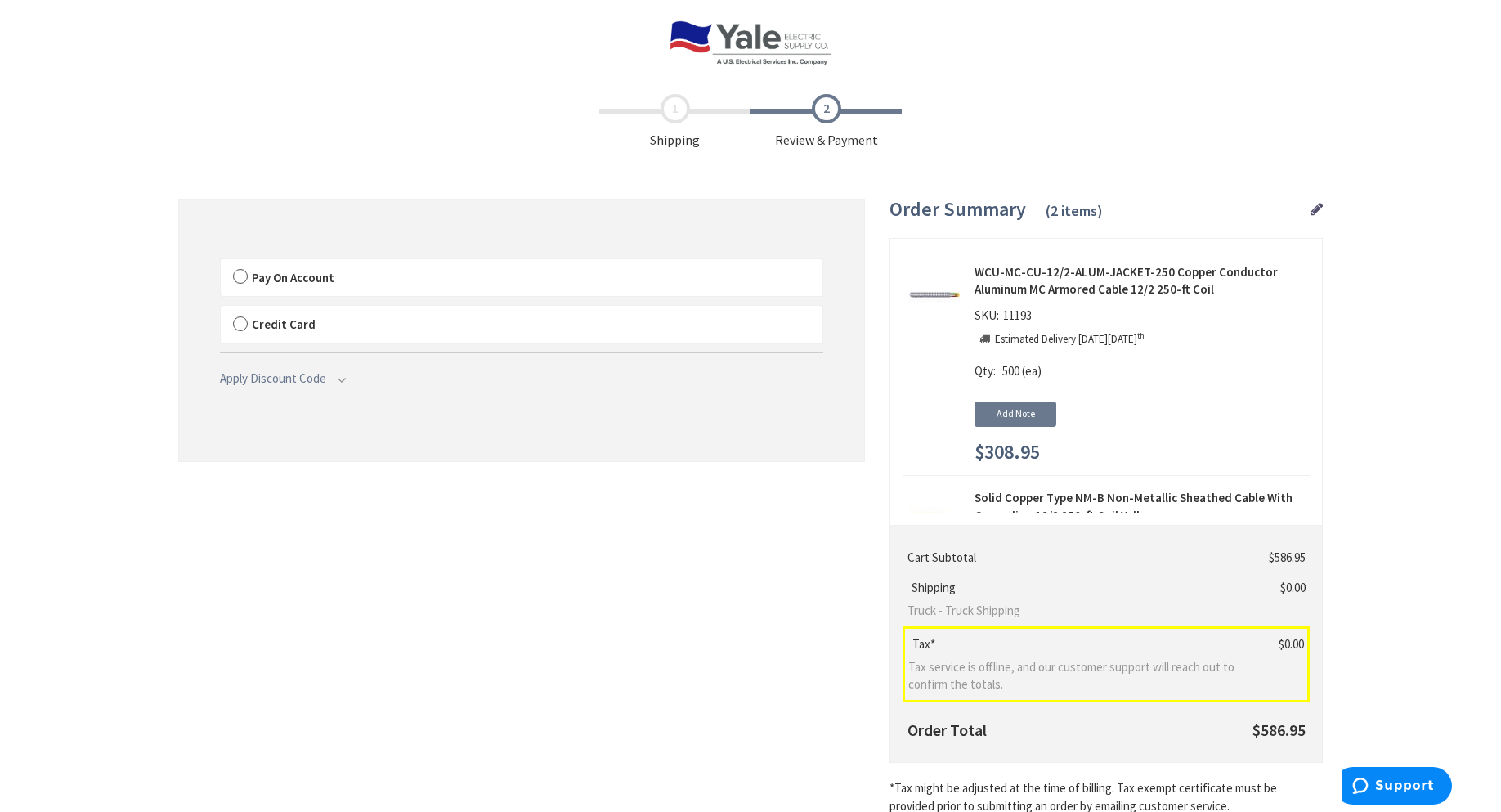
click at [247, 278] on label "Pay On Account" at bounding box center [522, 278] width 602 height 37
click at [221, 263] on input "Pay On Account" at bounding box center [221, 263] width 0 height 0
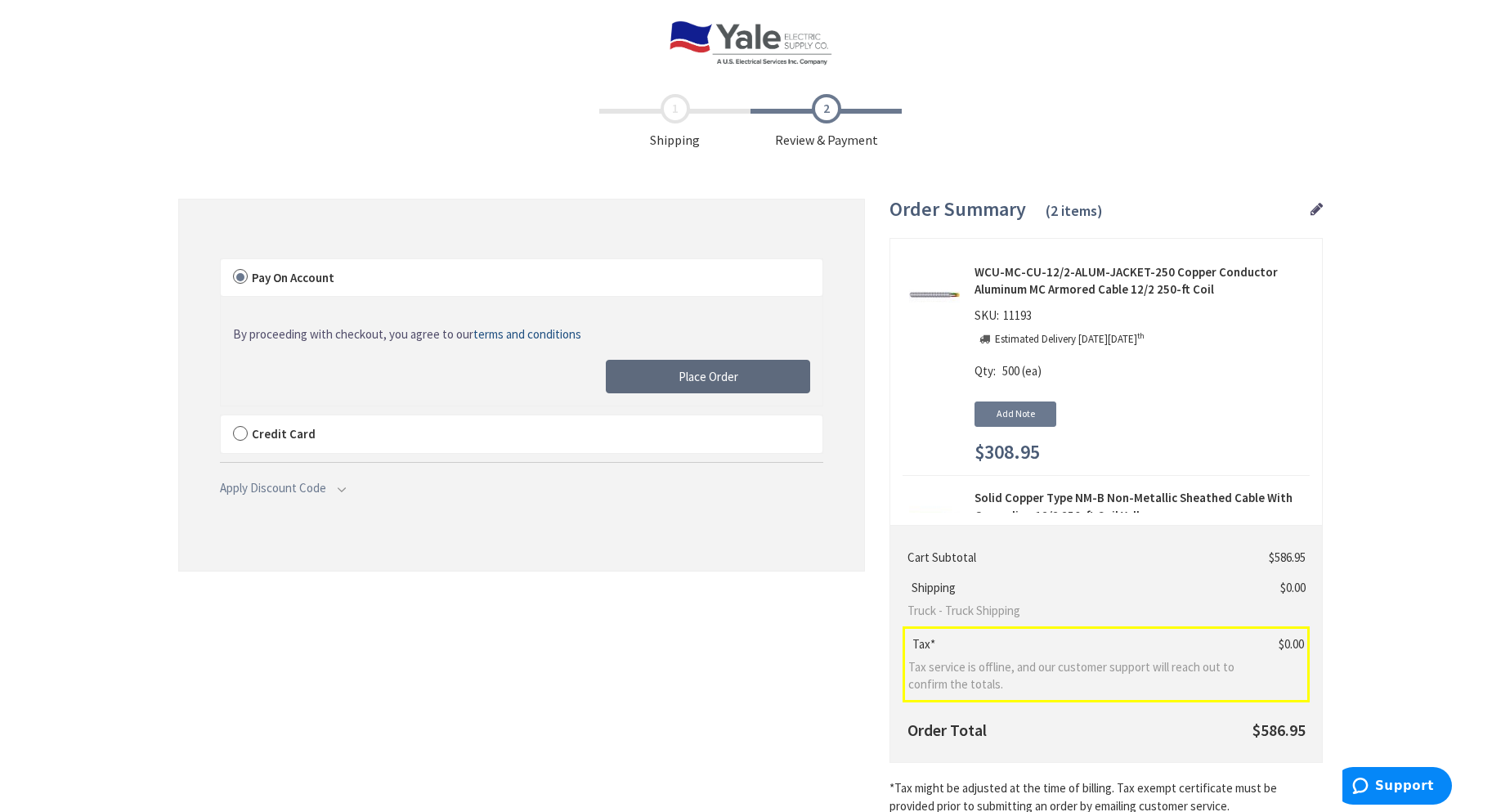
click at [659, 368] on button "Place Order" at bounding box center [707, 376] width 204 height 35
